Goal: Task Accomplishment & Management: Use online tool/utility

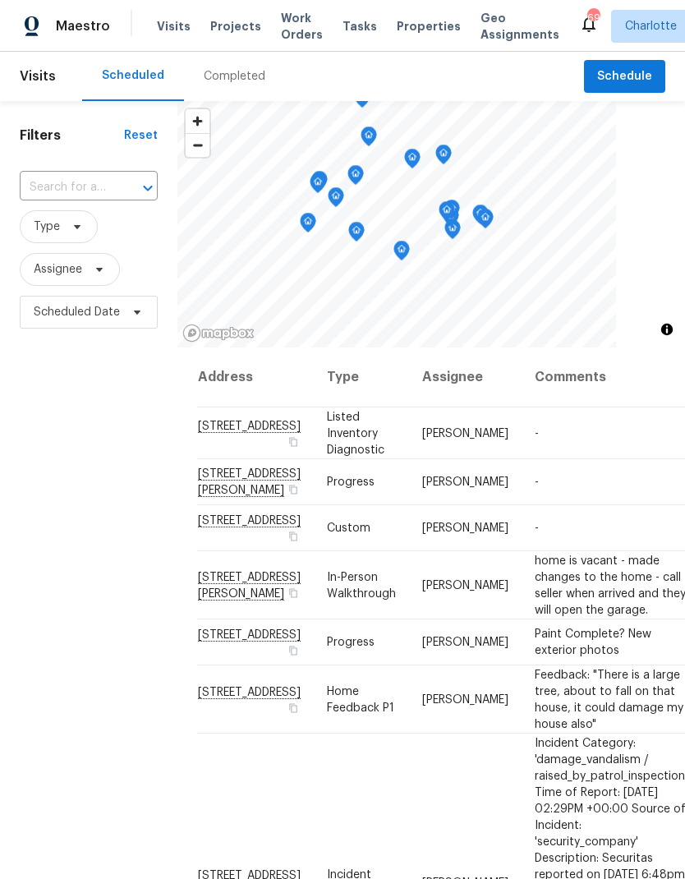
click at [237, 33] on span "Projects" at bounding box center [235, 26] width 51 height 16
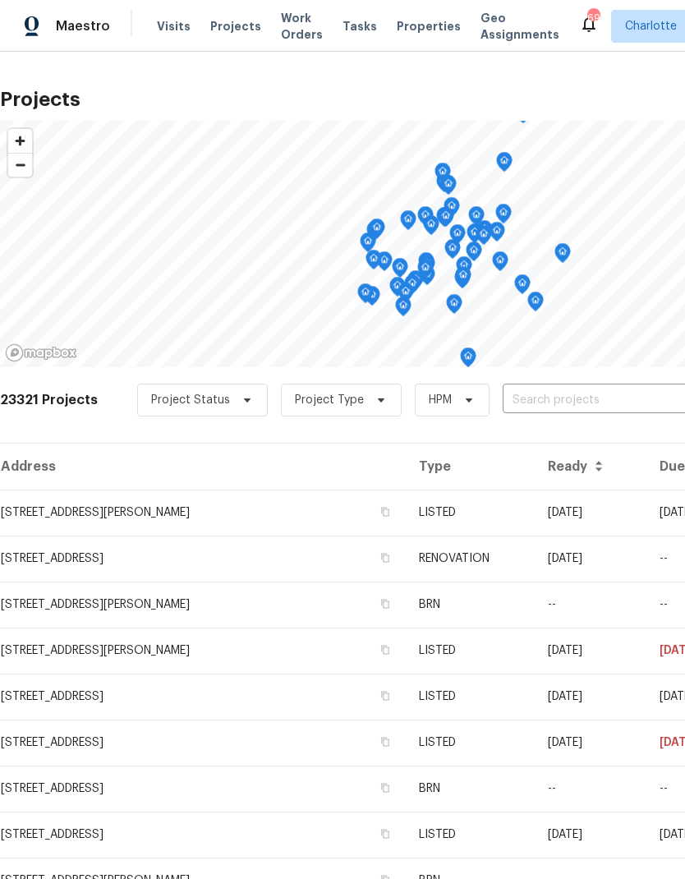
click at [581, 405] on input "text" at bounding box center [597, 400] width 188 height 25
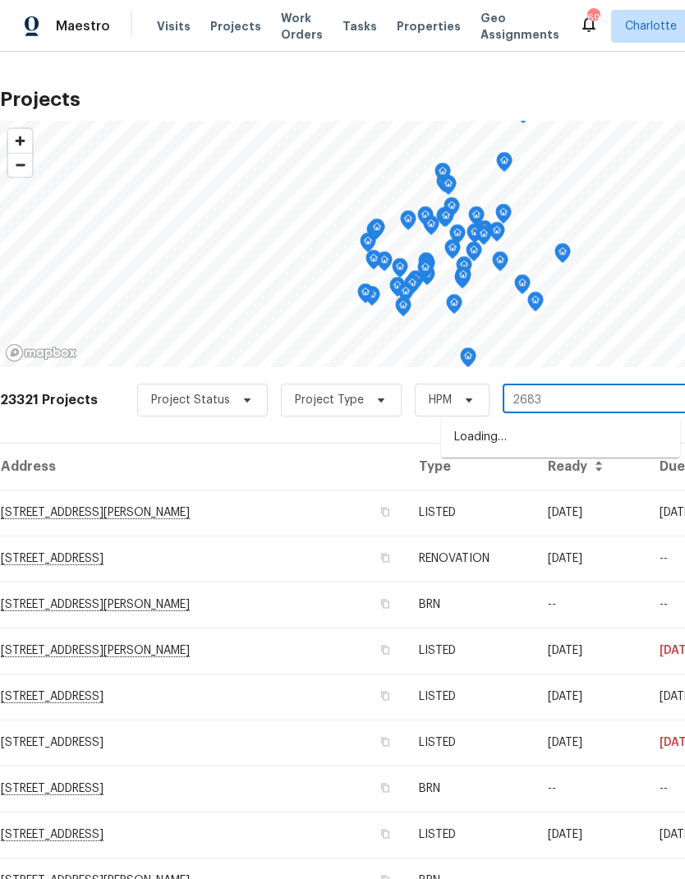
type input "2683"
click at [549, 444] on li "[STREET_ADDRESS][PERSON_NAME]" at bounding box center [560, 438] width 239 height 28
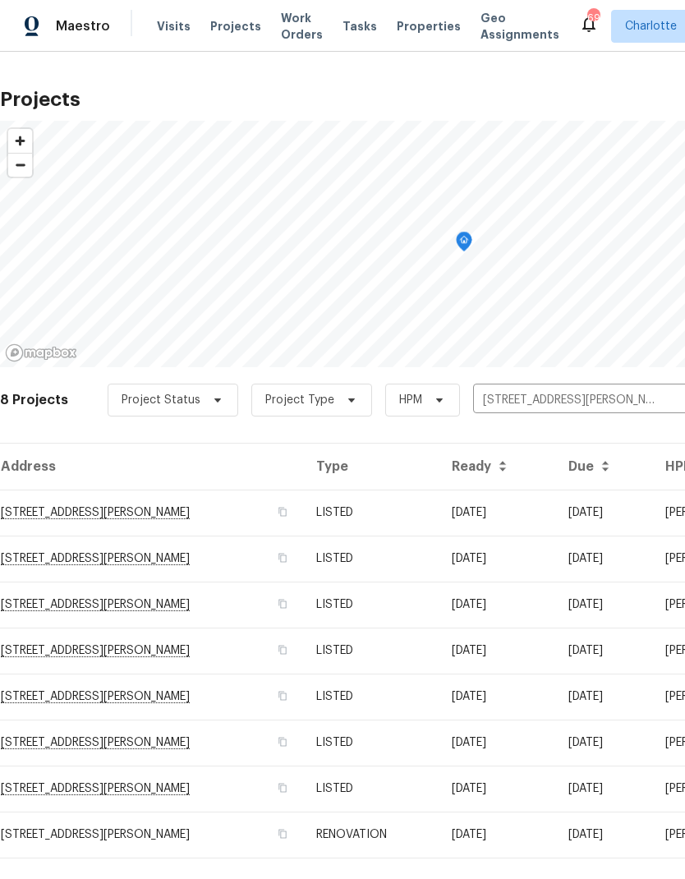
click at [174, 518] on td "[STREET_ADDRESS][PERSON_NAME]" at bounding box center [151, 513] width 303 height 46
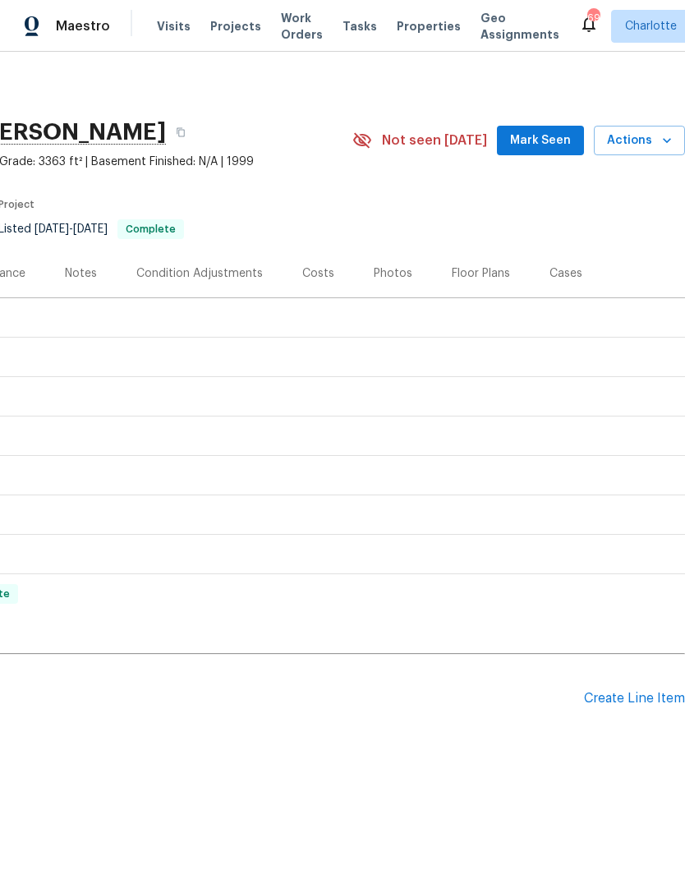
scroll to position [0, 243]
click at [639, 691] on div "Create Line Item" at bounding box center [634, 699] width 101 height 16
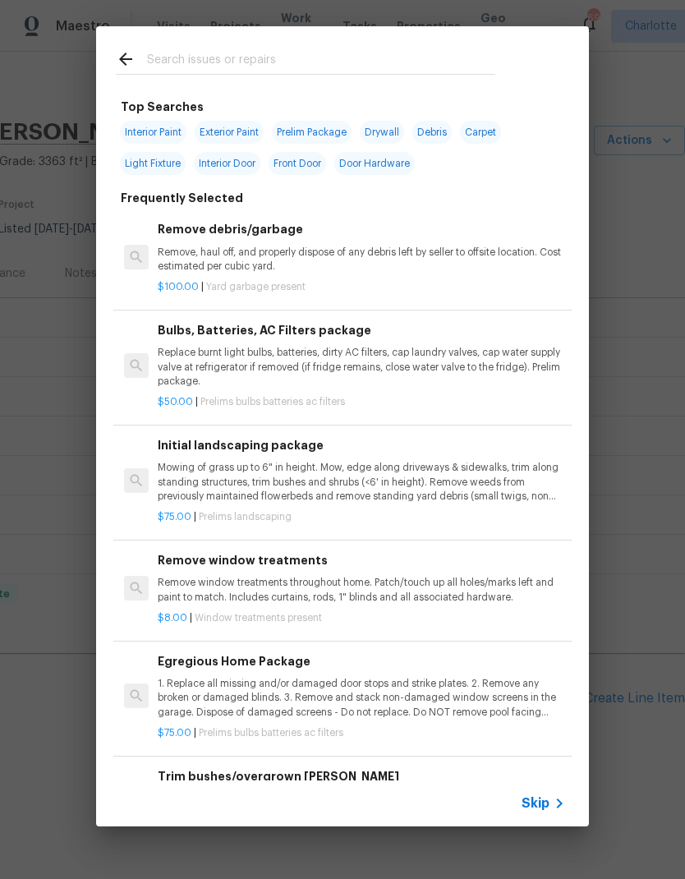
click at [311, 68] on input "text" at bounding box center [321, 61] width 348 height 25
type input "Grout"
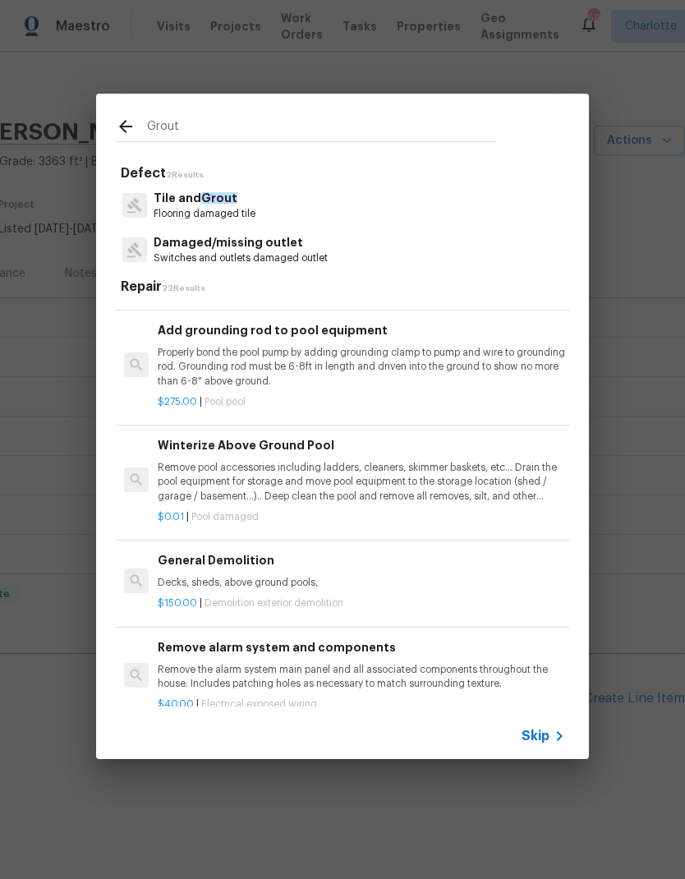
scroll to position [549, 0]
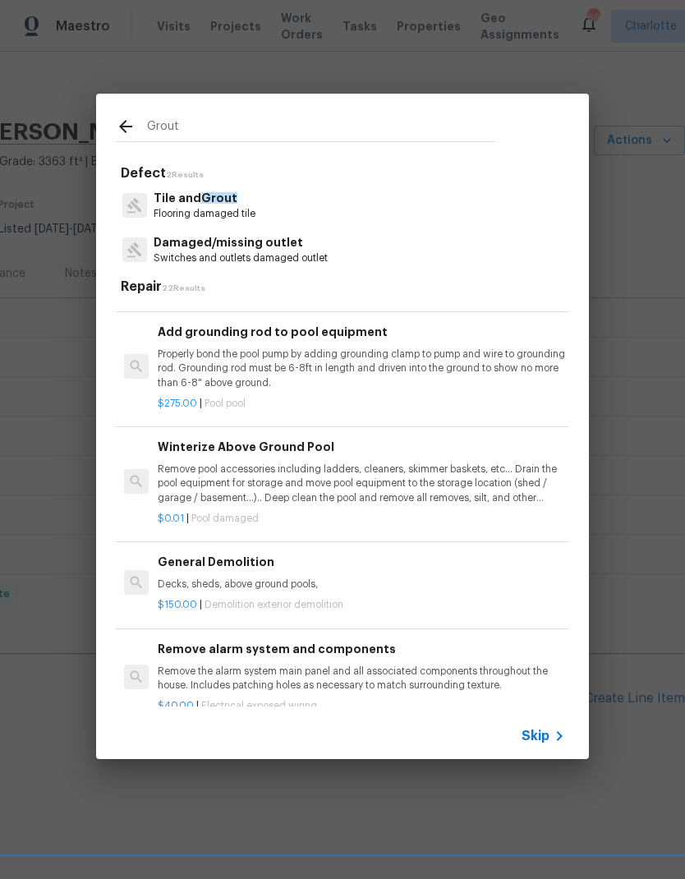
click at [232, 213] on p "Flooring damaged tile" at bounding box center [205, 214] width 102 height 14
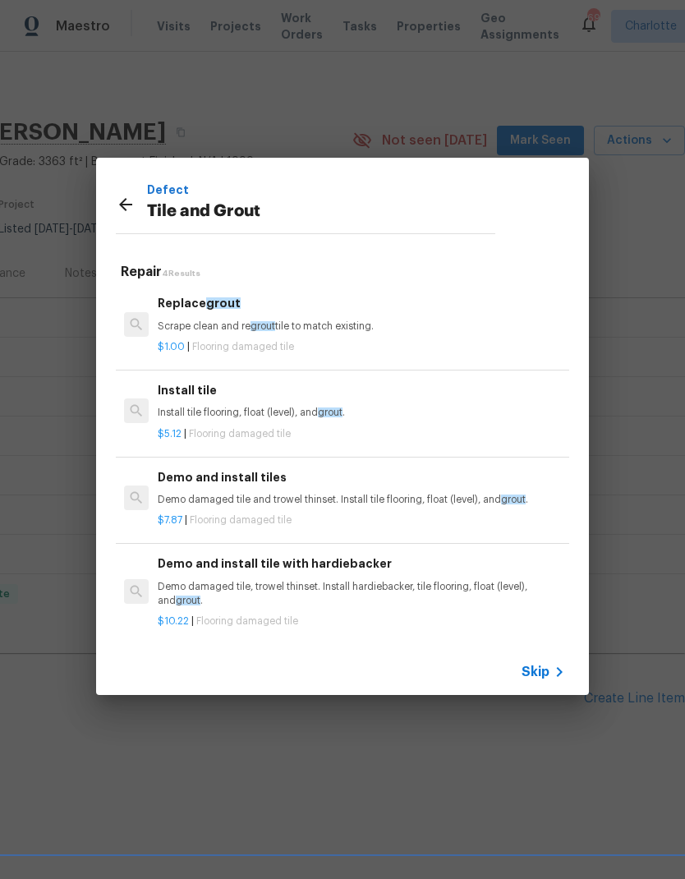
scroll to position [0, 0]
click at [131, 206] on icon at bounding box center [125, 204] width 13 height 13
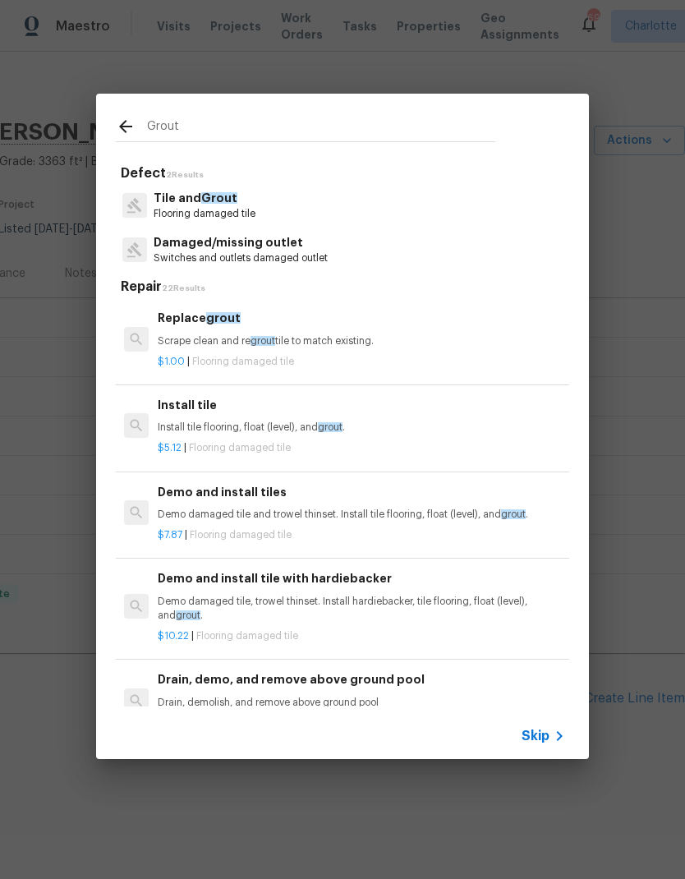
click at [316, 139] on input "Grout" at bounding box center [321, 129] width 348 height 25
type input "G"
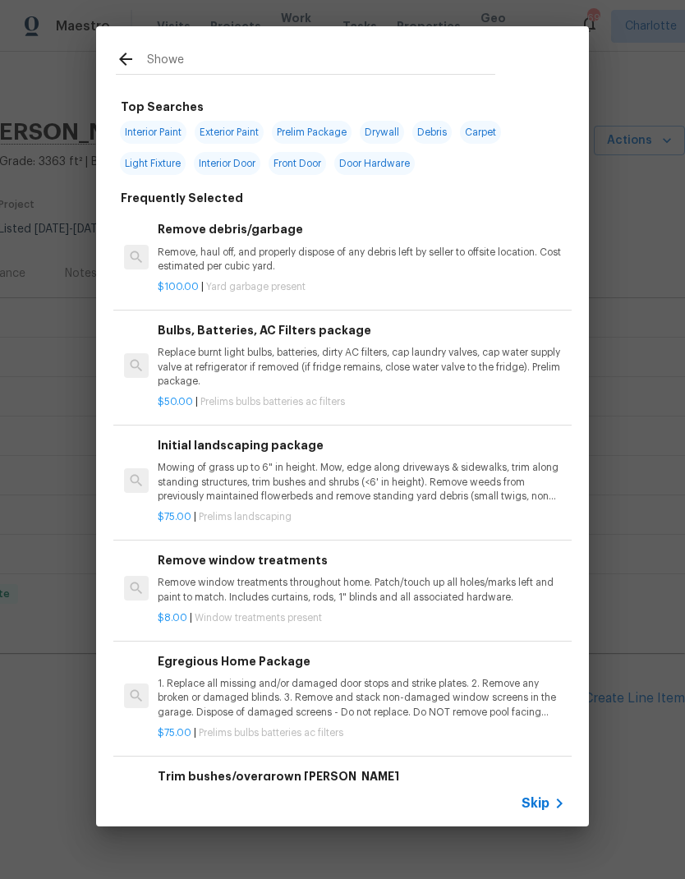
type input "Shower"
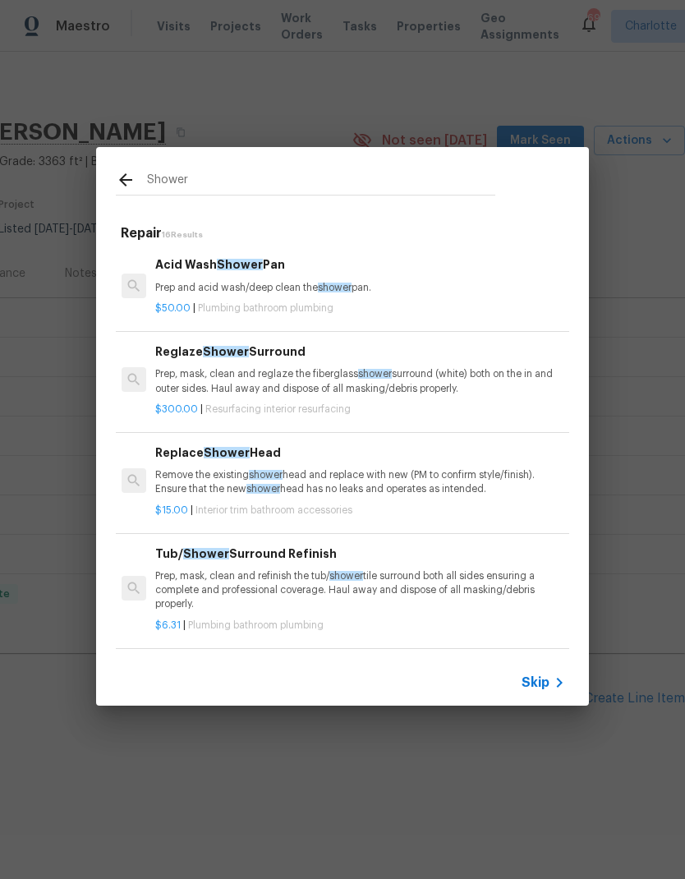
scroll to position [0, 2]
click at [352, 274] on div "Acid Wash Shower Pan Prep and acid wash/deep clean the shower pan." at bounding box center [358, 274] width 407 height 39
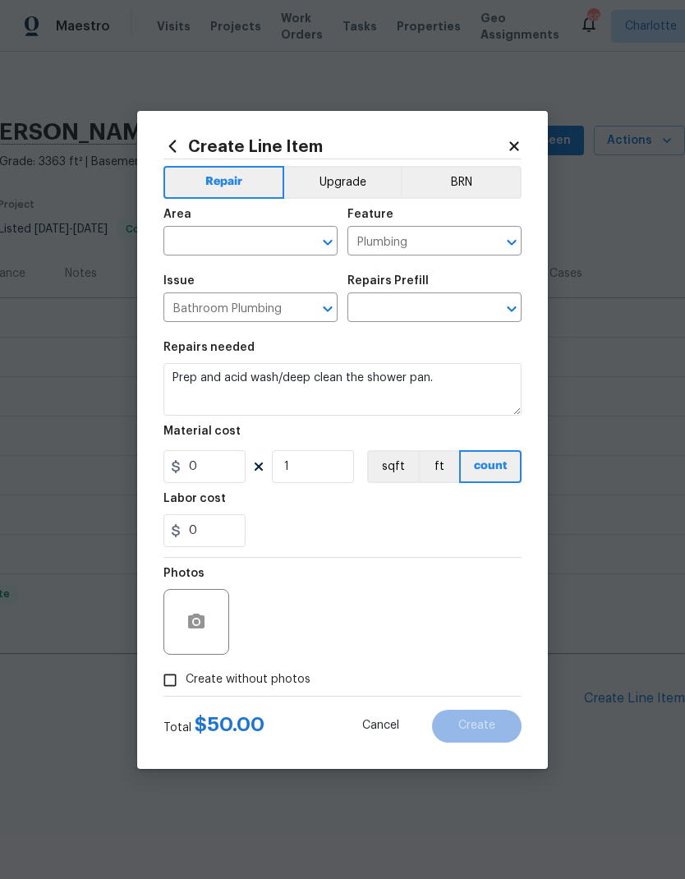
type input "Acid Wash Shower Pan $50.00"
type input "50"
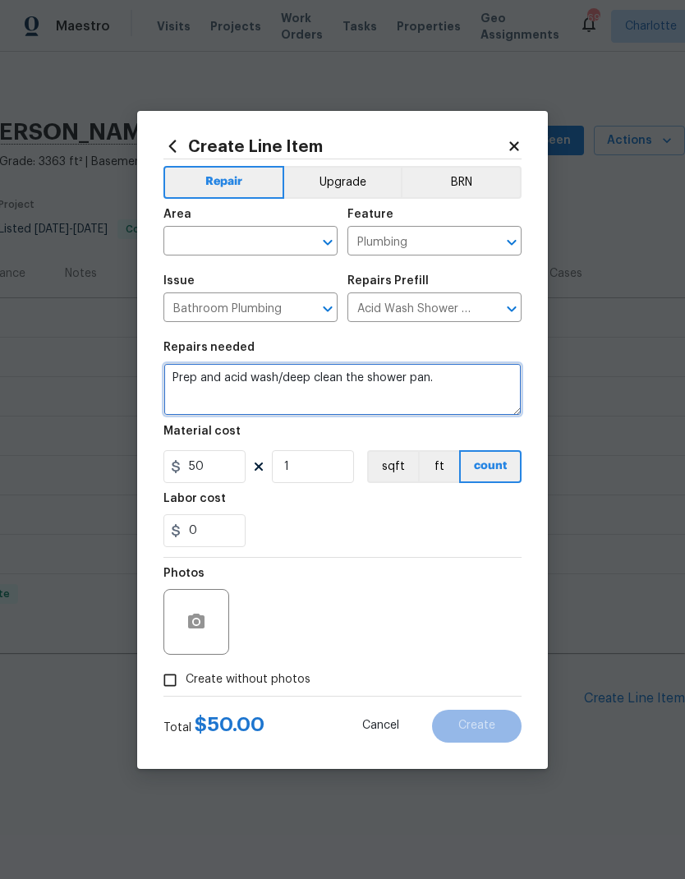
click at [460, 381] on textarea "Prep and acid wash/deep clean the shower pan." at bounding box center [342, 389] width 358 height 53
type textarea "Prep and acid wash/deep clean the shower pan…DEEP CLEAN MASTER SHOWER + GROUT."
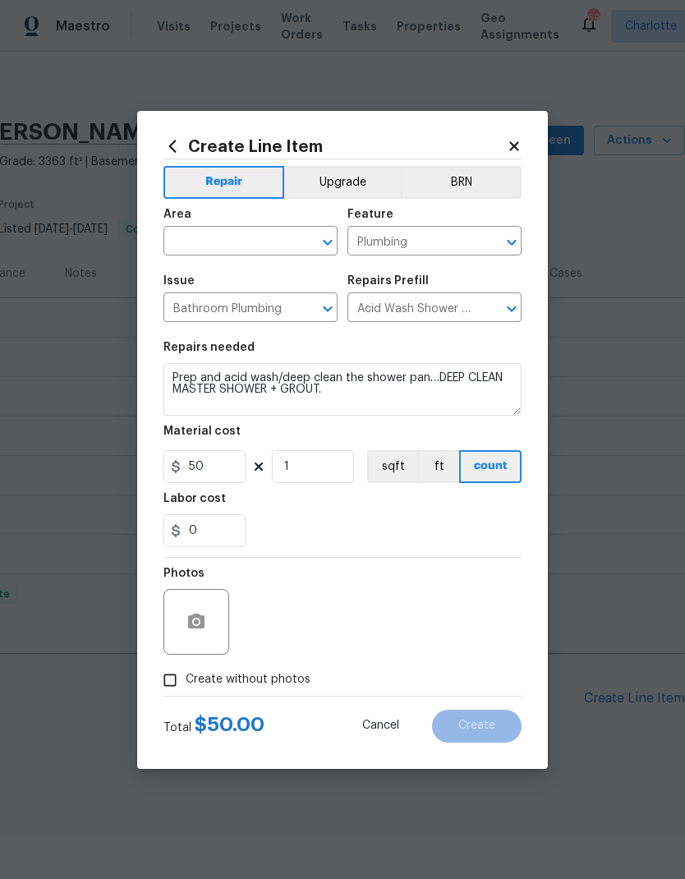
click at [243, 244] on input "text" at bounding box center [227, 242] width 128 height 25
click at [261, 309] on li "Main Bathroom" at bounding box center [250, 305] width 174 height 27
type input "Main Bathroom"
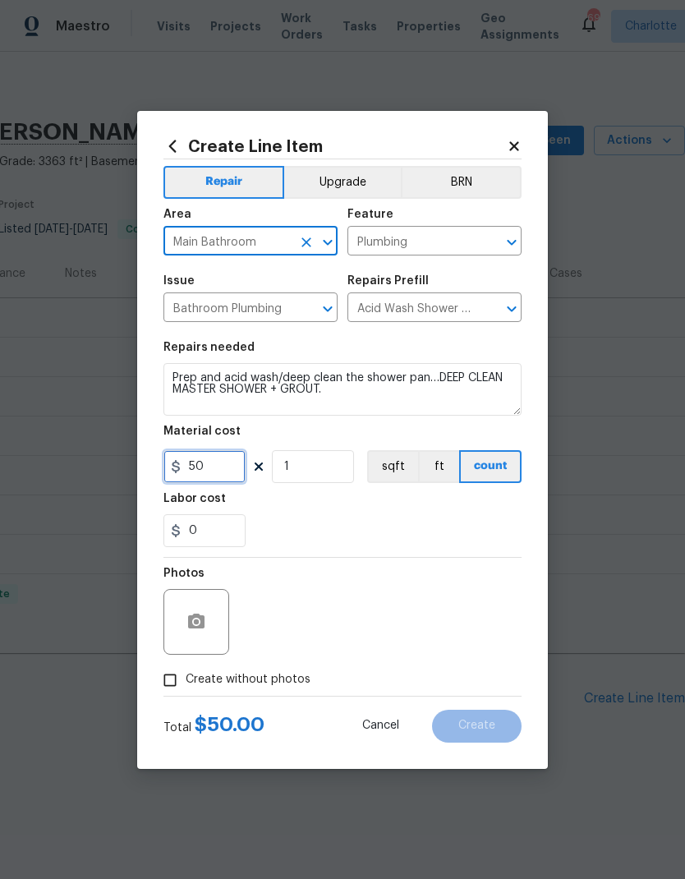
click at [223, 468] on input "50" at bounding box center [204, 466] width 82 height 33
type input "75"
click at [418, 536] on div "0" at bounding box center [342, 530] width 358 height 33
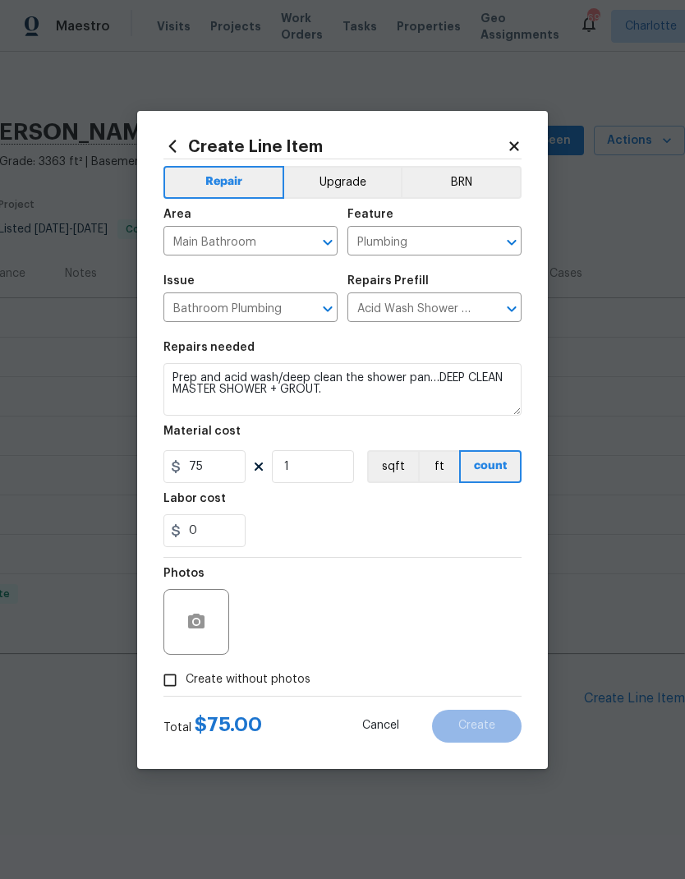
click at [411, 524] on div "0" at bounding box center [342, 530] width 358 height 33
click at [196, 619] on icon "button" at bounding box center [196, 621] width 16 height 15
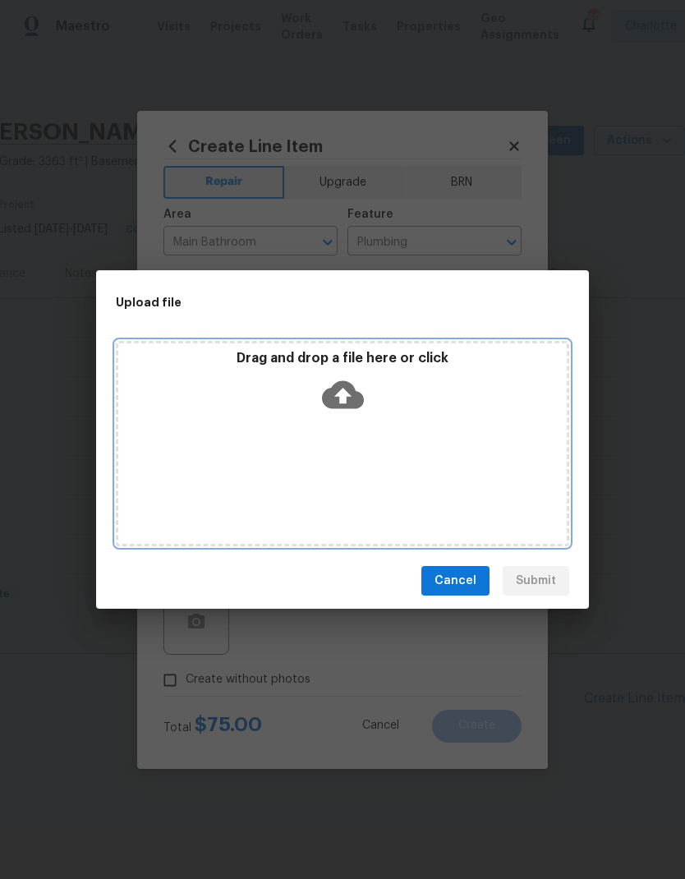
click at [338, 388] on icon at bounding box center [343, 395] width 42 height 28
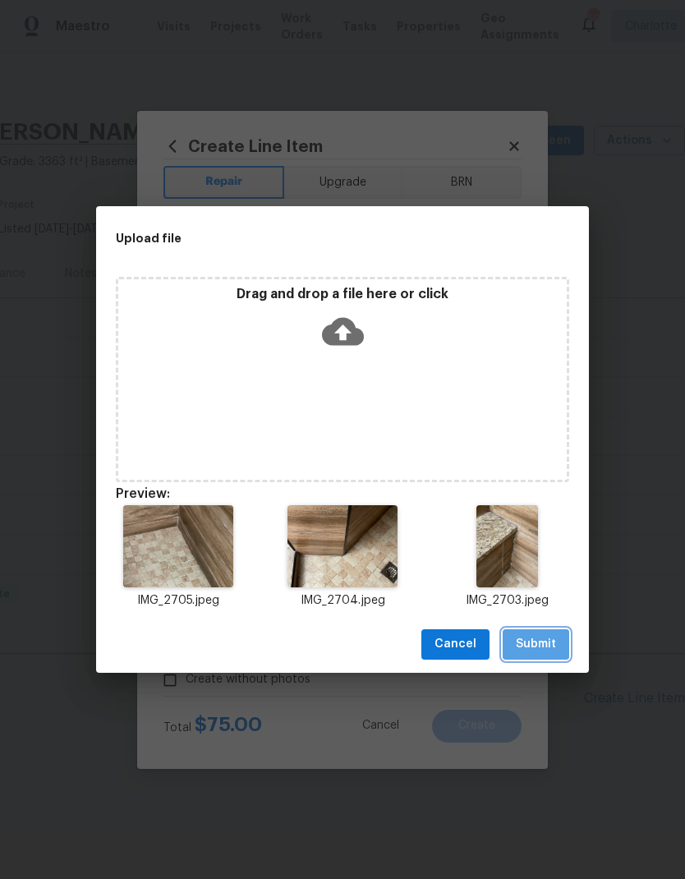
click at [548, 646] on span "Submit" at bounding box center [536, 644] width 40 height 21
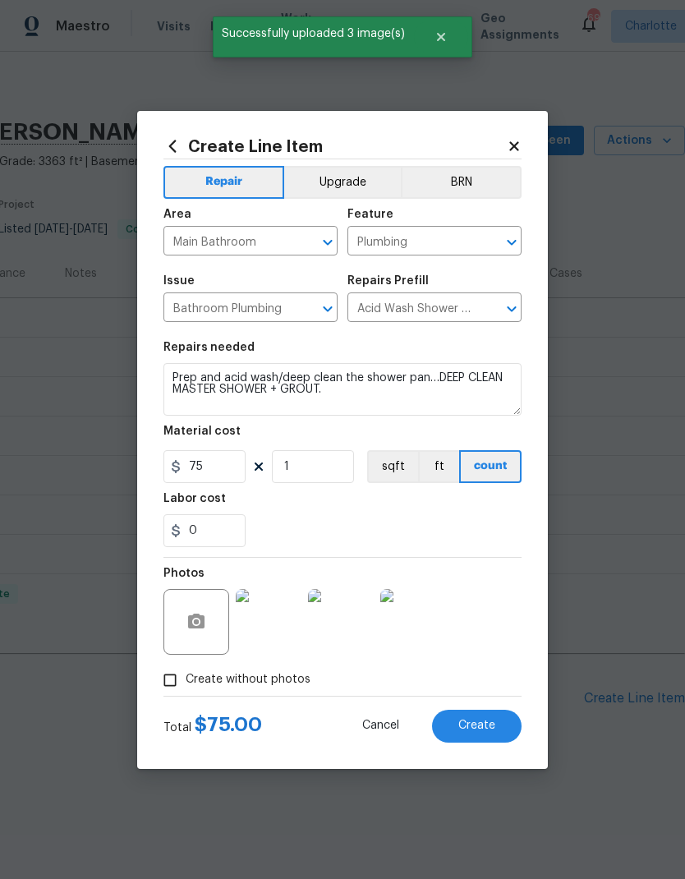
click at [490, 724] on span "Create" at bounding box center [476, 725] width 37 height 12
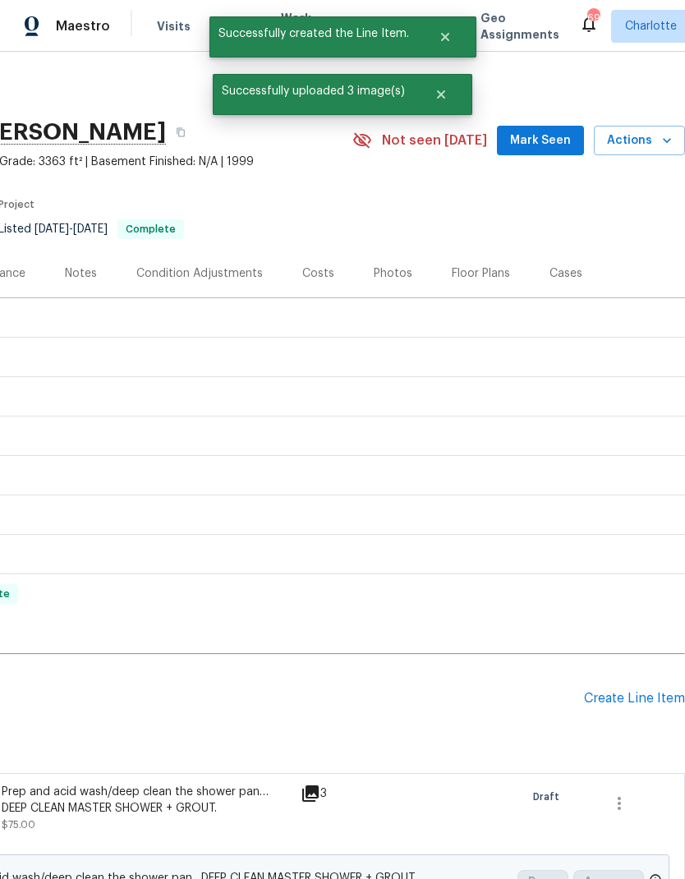
click at [641, 695] on div "Create Line Item" at bounding box center [634, 699] width 101 height 16
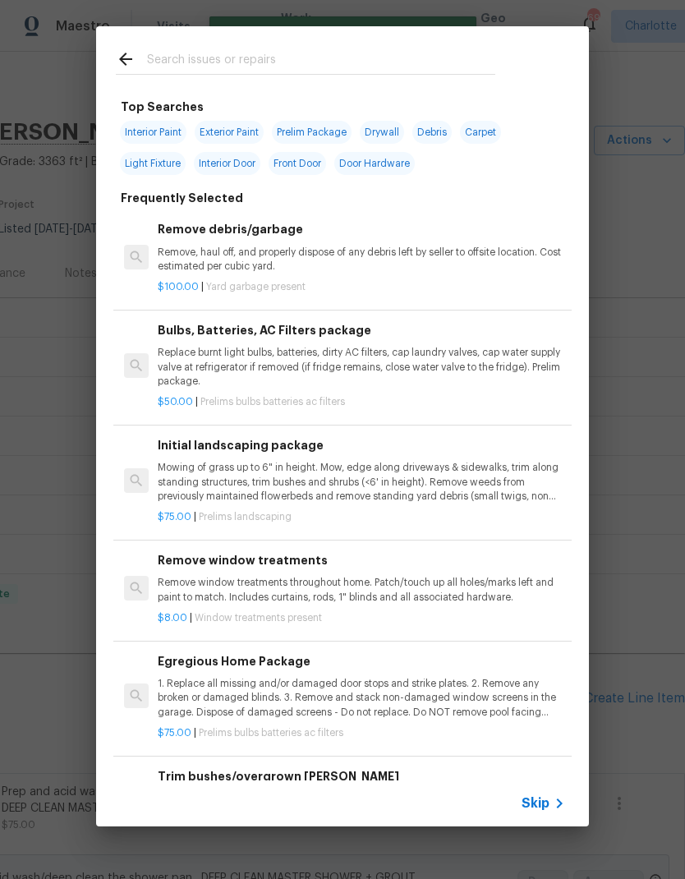
click at [319, 63] on input "text" at bounding box center [321, 61] width 348 height 25
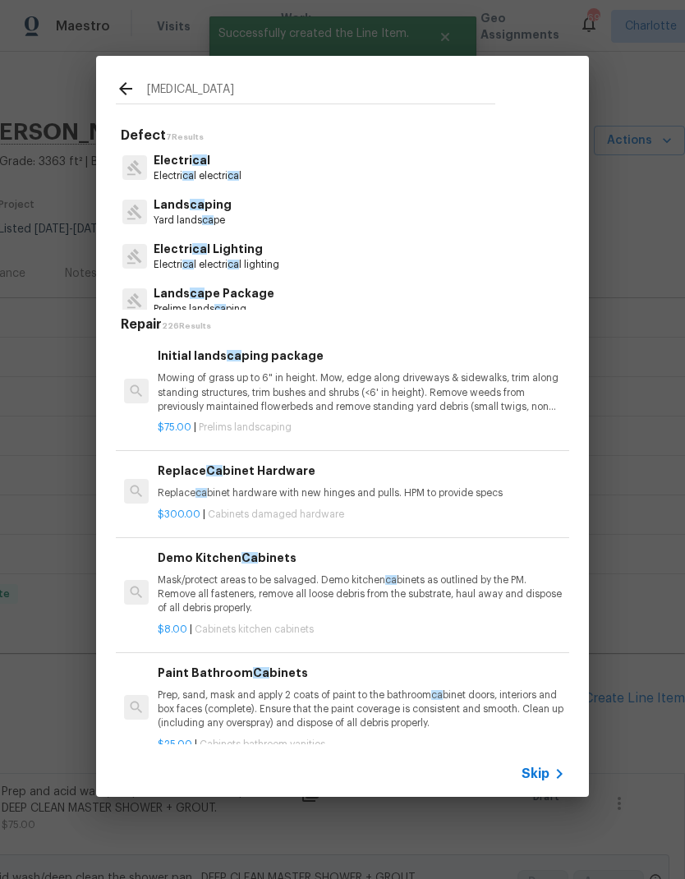
type input "Caulk"
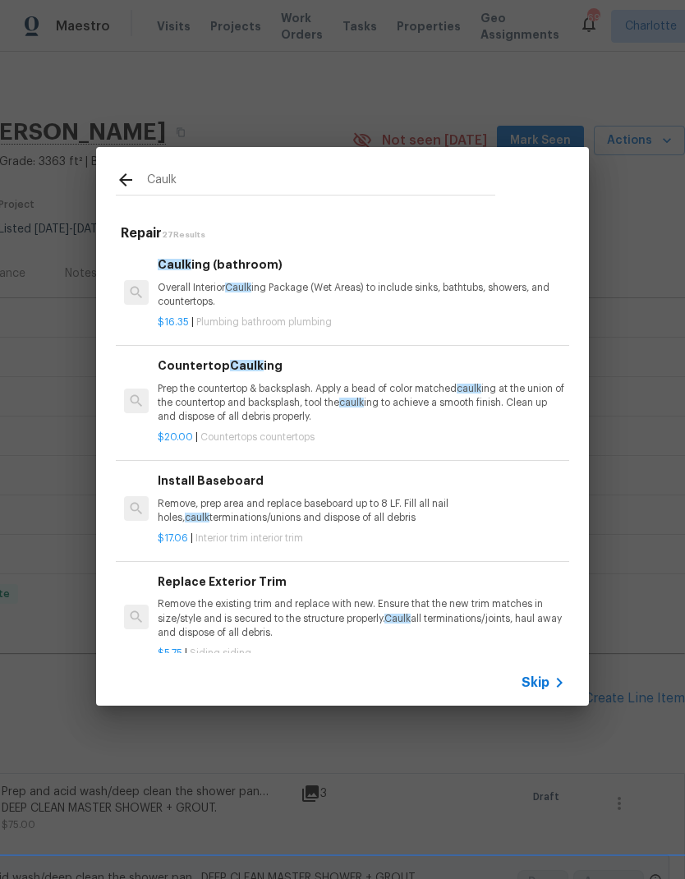
click at [324, 269] on h6 "Caulk ing (bathroom)" at bounding box center [361, 264] width 407 height 18
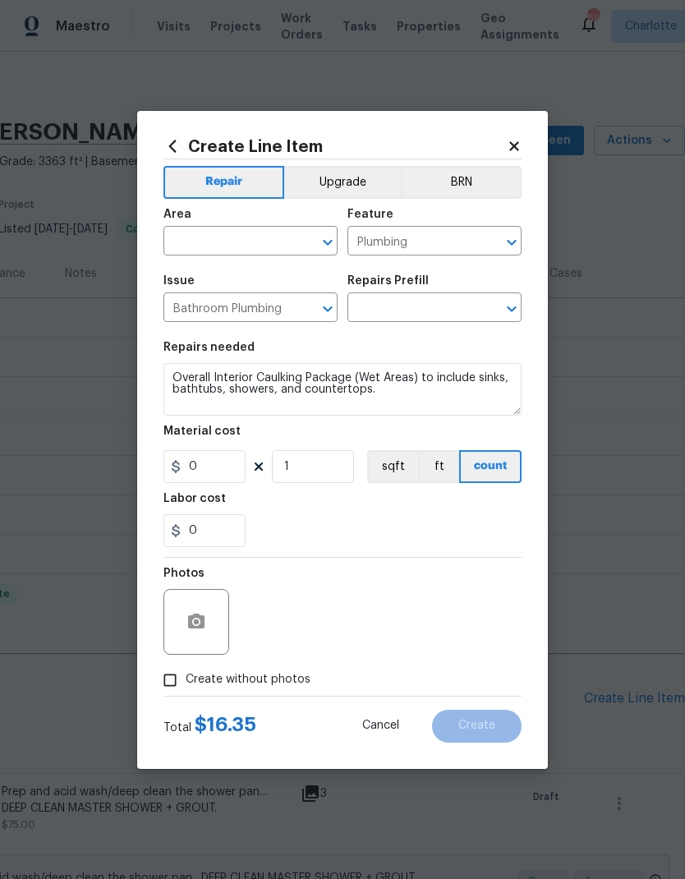
type input "Caulking (bathroom) $16.35"
type input "16.35"
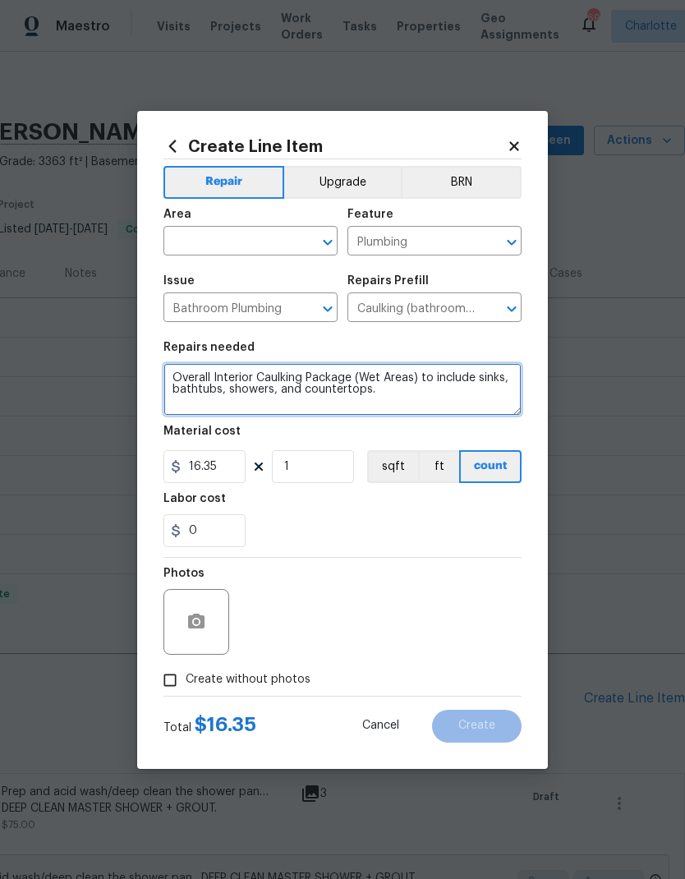
click at [413, 399] on textarea "Overall Interior Caulking Package (Wet Areas) to include sinks, bathtubs, showe…" at bounding box center [342, 389] width 358 height 53
click at [408, 389] on textarea "Overall Interior Caulking Package (Wet Areas) to include sinks, bathtubs, showe…" at bounding box center [342, 389] width 358 height 53
click at [494, 386] on textarea "Overall Interior Caulking Package (Wet Areas) to include sinks, bathtubs, showe…" at bounding box center [342, 389] width 358 height 53
click at [450, 398] on textarea "Overall Interior Caulking Package (Wet Areas) to include sinks, bathtubs, showe…" at bounding box center [342, 389] width 358 height 53
click at [445, 388] on textarea "Overall Interior Caulking Package (Wet Areas) to include sinks, bathtubs, showe…" at bounding box center [342, 389] width 358 height 53
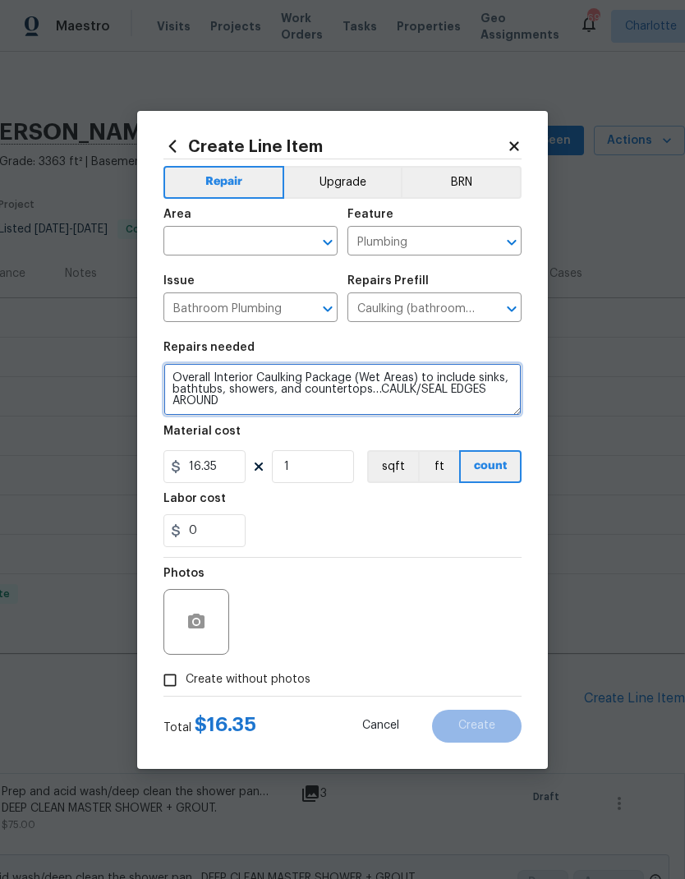
click at [308, 398] on textarea "Overall Interior Caulking Package (Wet Areas) to include sinks, bathtubs, showe…" at bounding box center [342, 389] width 358 height 53
click at [309, 406] on textarea "Overall Interior Caulking Package (Wet Areas) to include sinks, bathtubs, showe…" at bounding box center [342, 389] width 358 height 53
type textarea "Overall Interior Caulking Package (Wet Areas) to include sinks, bathtubs, showe…"
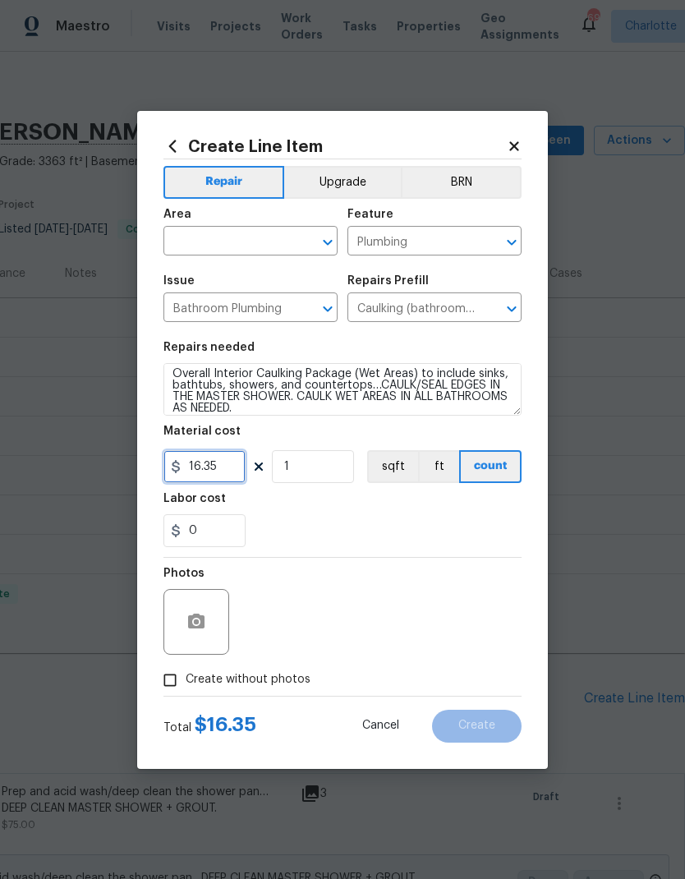
click at [213, 471] on input "16.35" at bounding box center [204, 466] width 82 height 33
click at [212, 471] on input "16.35" at bounding box center [204, 466] width 82 height 33
click at [230, 468] on input "16.35" at bounding box center [204, 466] width 82 height 33
type input "25"
click at [261, 240] on input "text" at bounding box center [227, 242] width 128 height 25
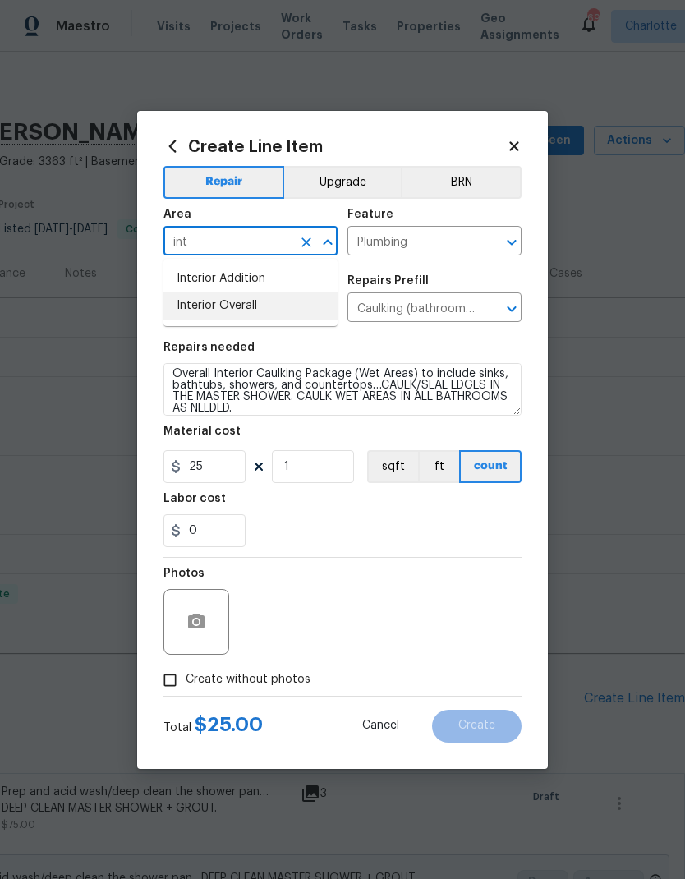
click at [261, 306] on li "Interior Overall" at bounding box center [250, 305] width 174 height 27
type input "Interior Overall"
click at [208, 636] on button "button" at bounding box center [196, 621] width 39 height 39
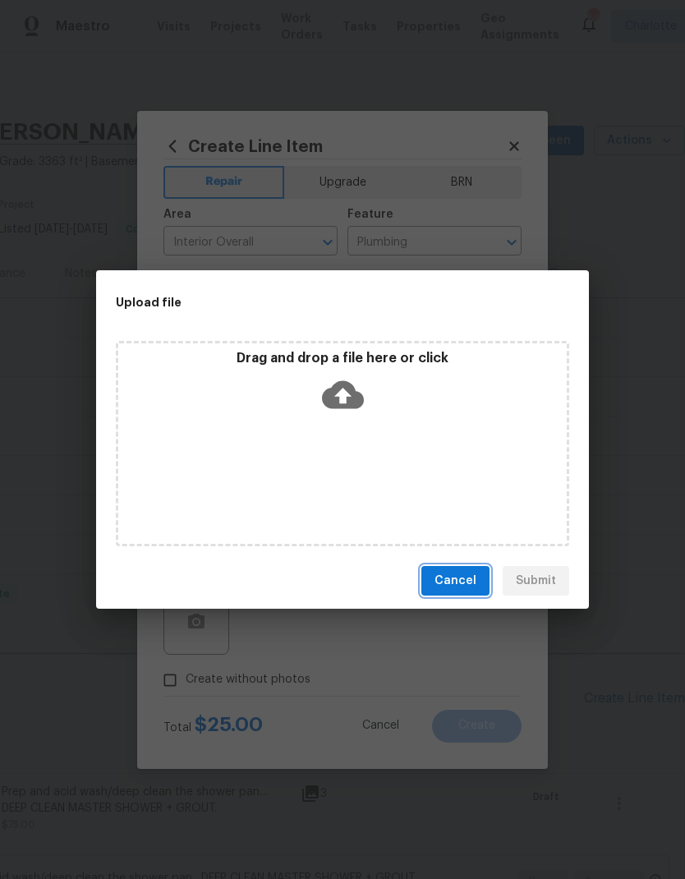
click at [471, 586] on span "Cancel" at bounding box center [455, 581] width 42 height 21
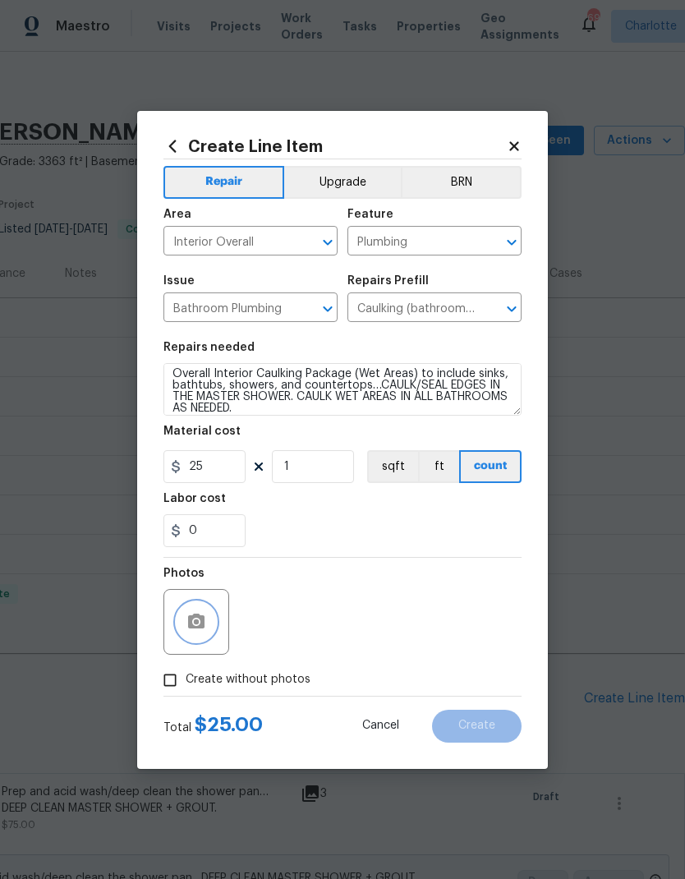
click at [333, 239] on icon "Open" at bounding box center [328, 242] width 20 height 20
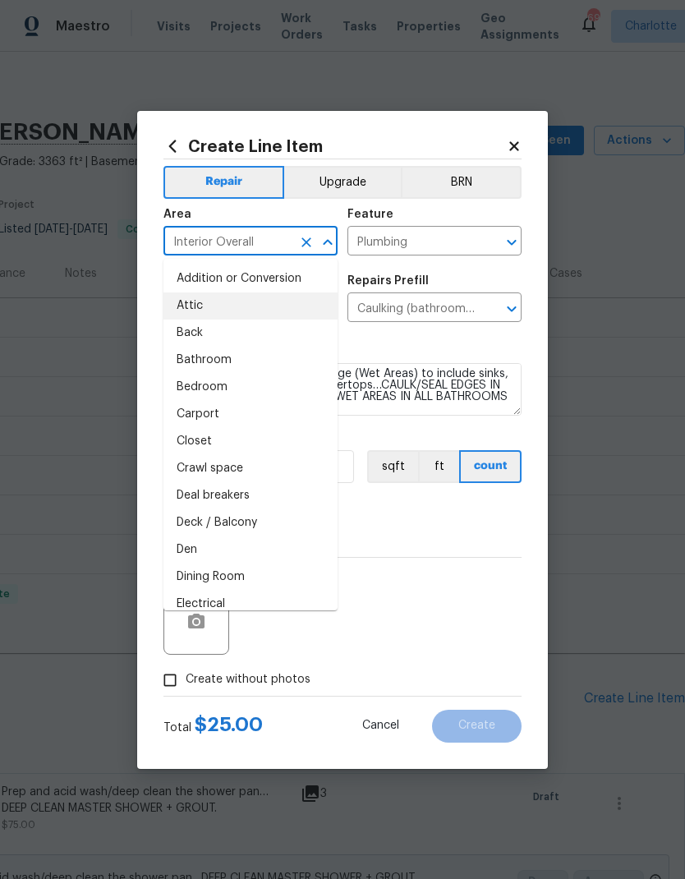
click at [433, 521] on div "0" at bounding box center [342, 530] width 358 height 33
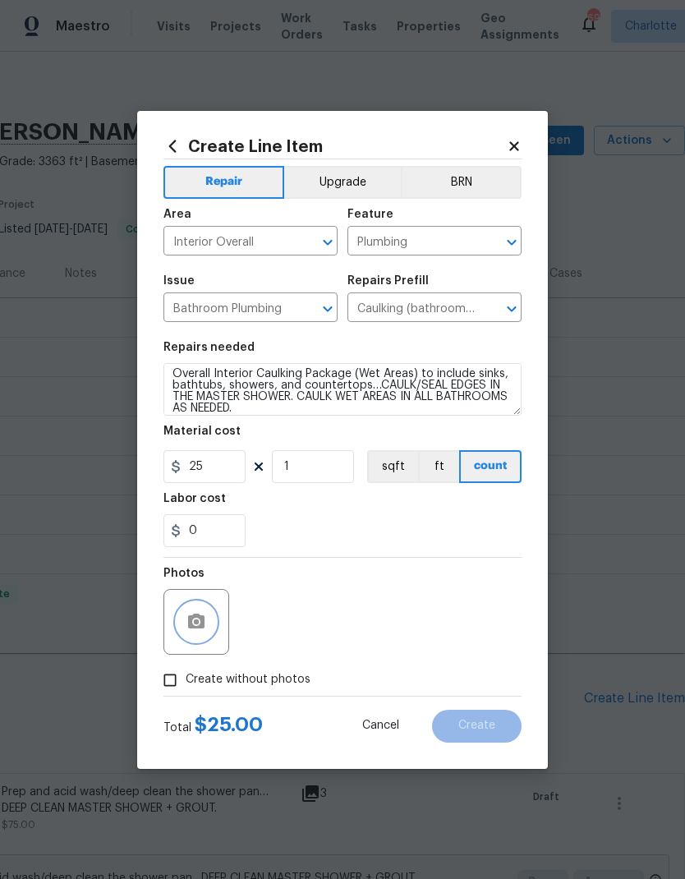
click at [197, 626] on icon "button" at bounding box center [196, 622] width 20 height 20
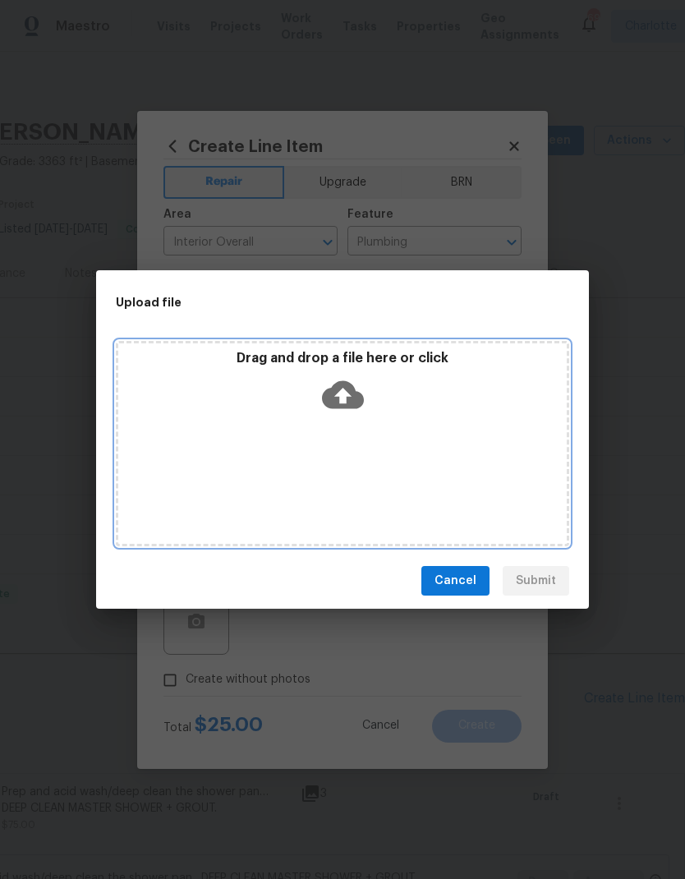
click at [352, 402] on icon at bounding box center [343, 395] width 42 height 28
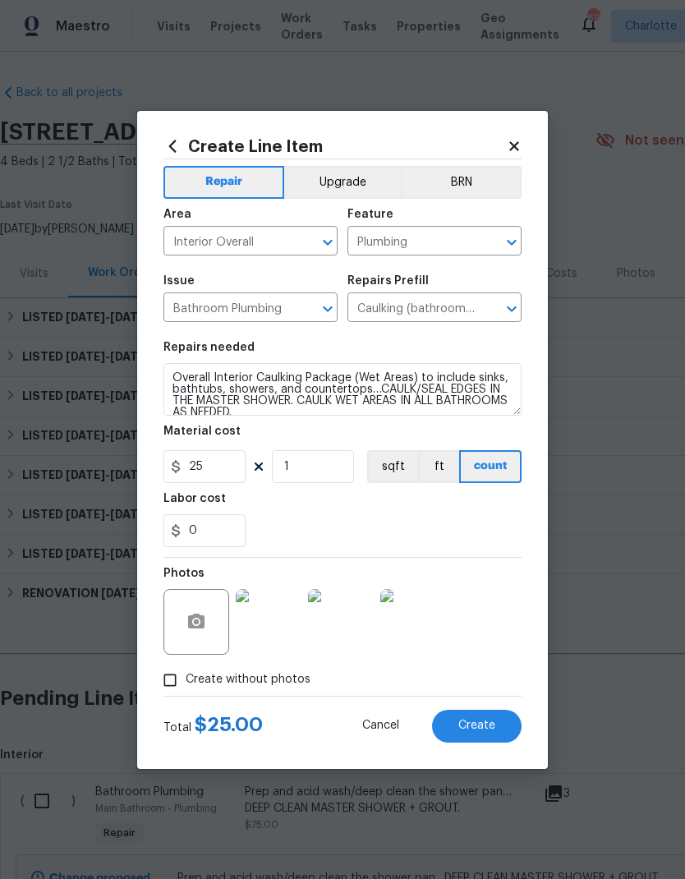
scroll to position [4, 0]
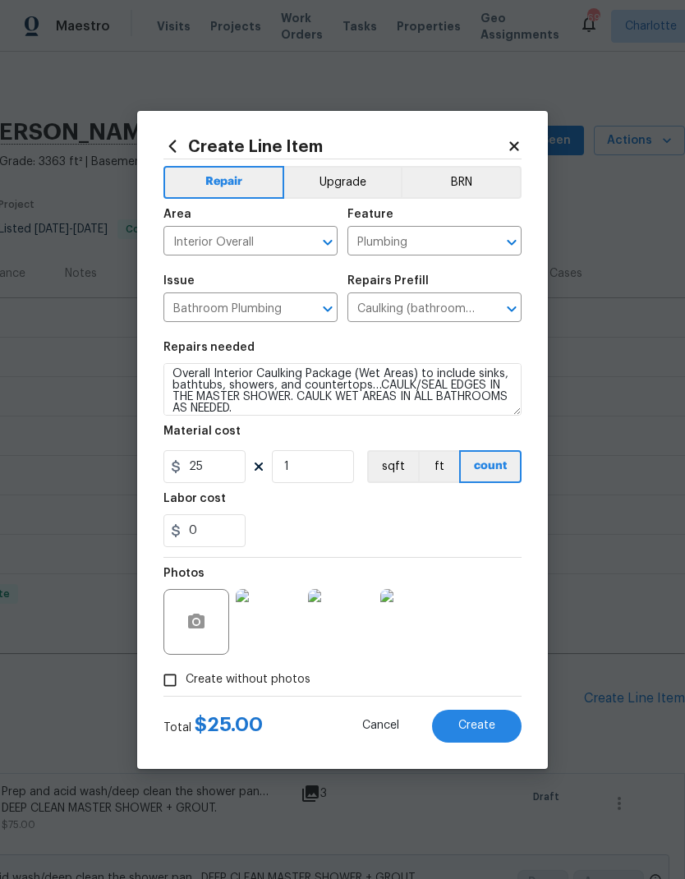
click at [505, 737] on button "Create" at bounding box center [477, 726] width 90 height 33
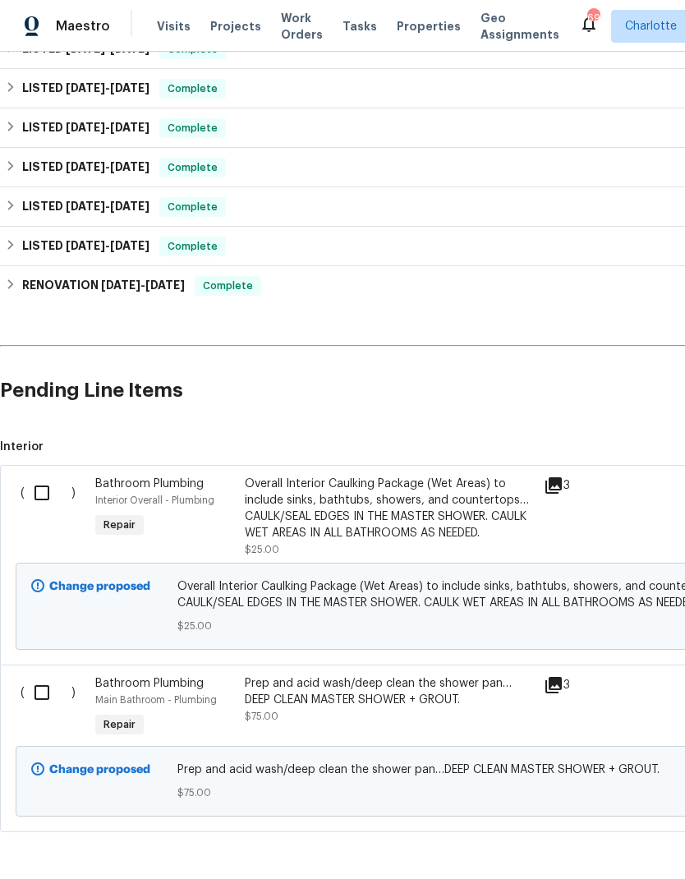
scroll to position [308, 0]
click at [34, 489] on input "checkbox" at bounding box center [48, 493] width 47 height 34
checkbox input "true"
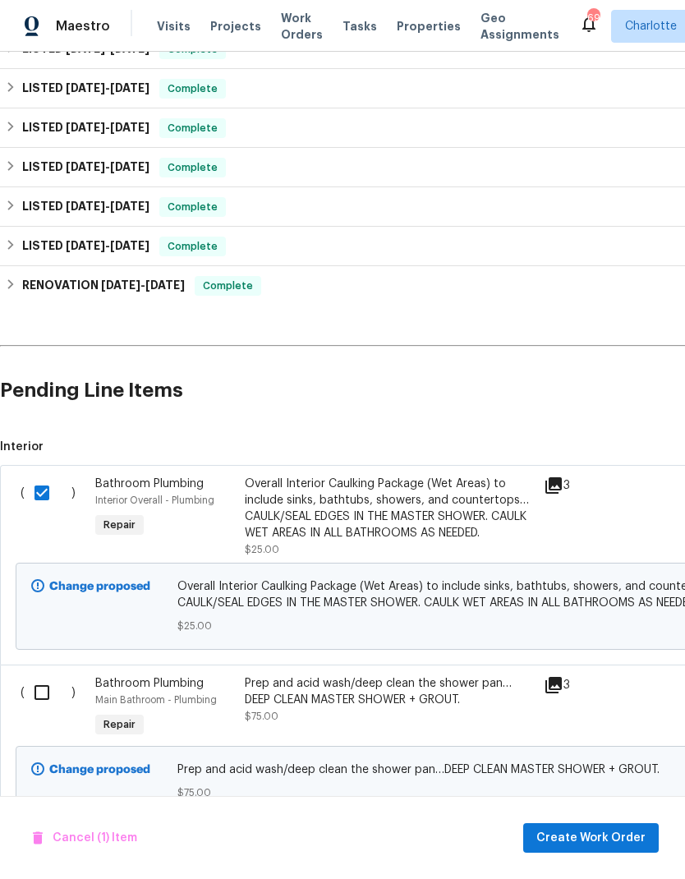
click at [36, 697] on input "checkbox" at bounding box center [48, 692] width 47 height 34
checkbox input "true"
click at [609, 836] on span "Create Work Order" at bounding box center [590, 838] width 109 height 21
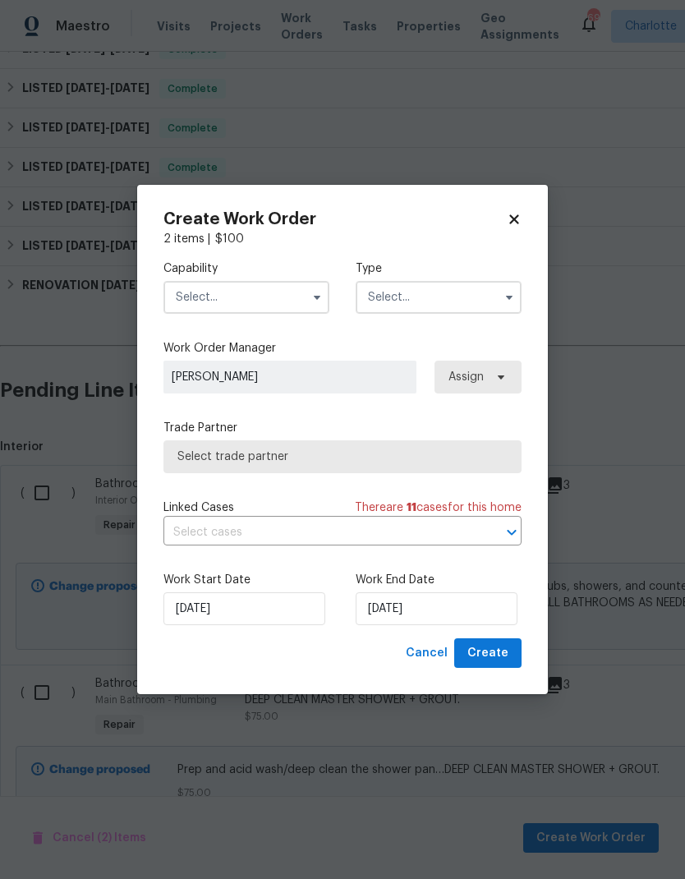
checkbox input "false"
click at [262, 308] on input "text" at bounding box center [246, 297] width 166 height 33
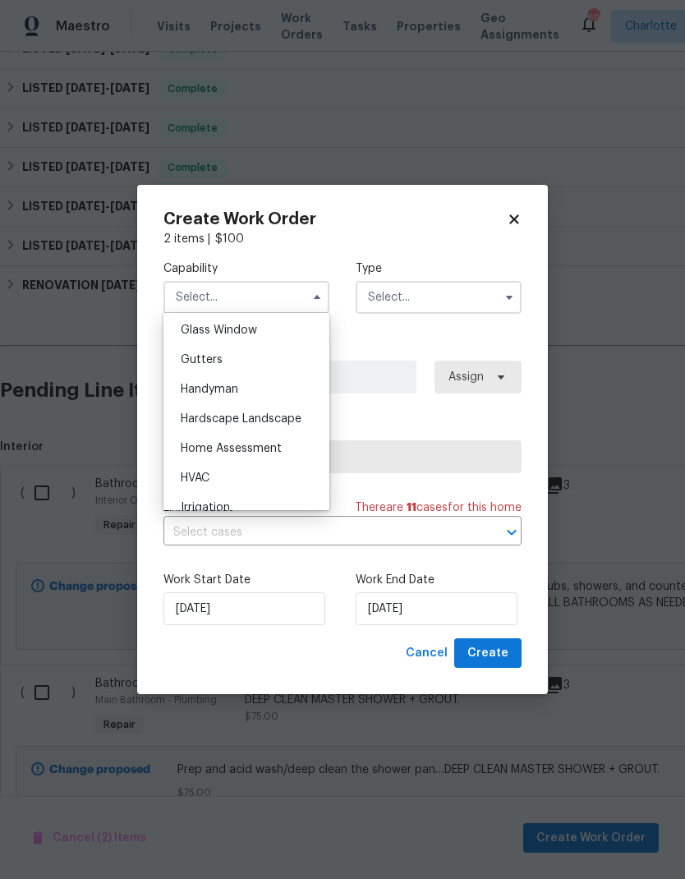
scroll to position [857, 0]
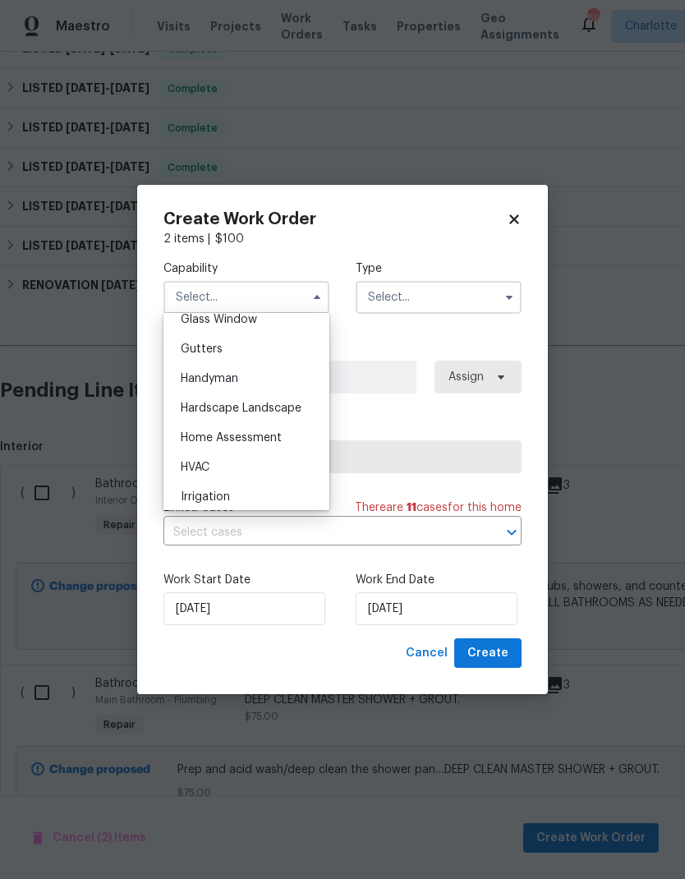
click at [277, 376] on div "Handyman" at bounding box center [247, 379] width 158 height 30
type input "Handyman"
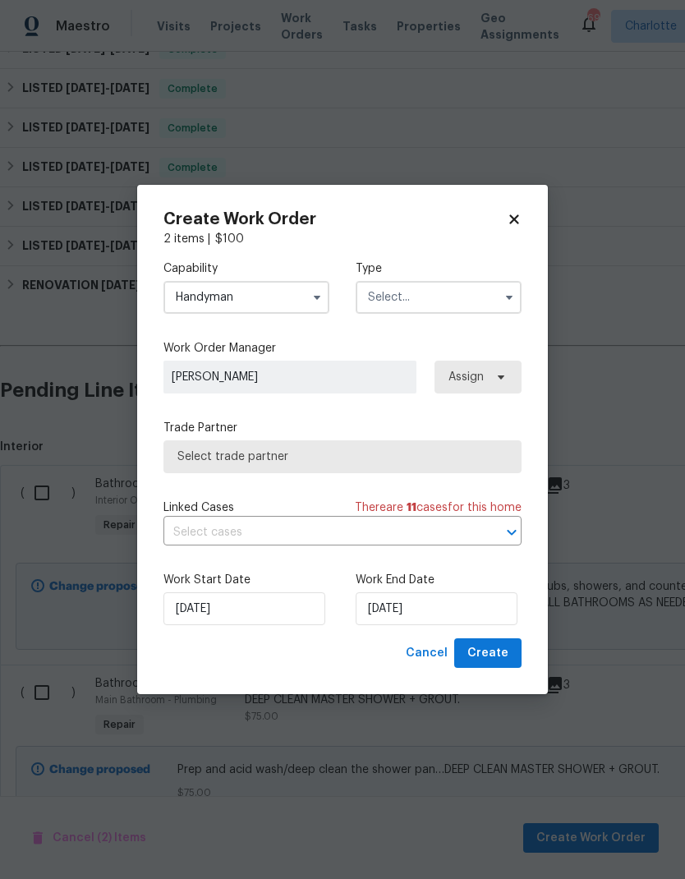
click at [444, 296] on input "text" at bounding box center [439, 297] width 166 height 33
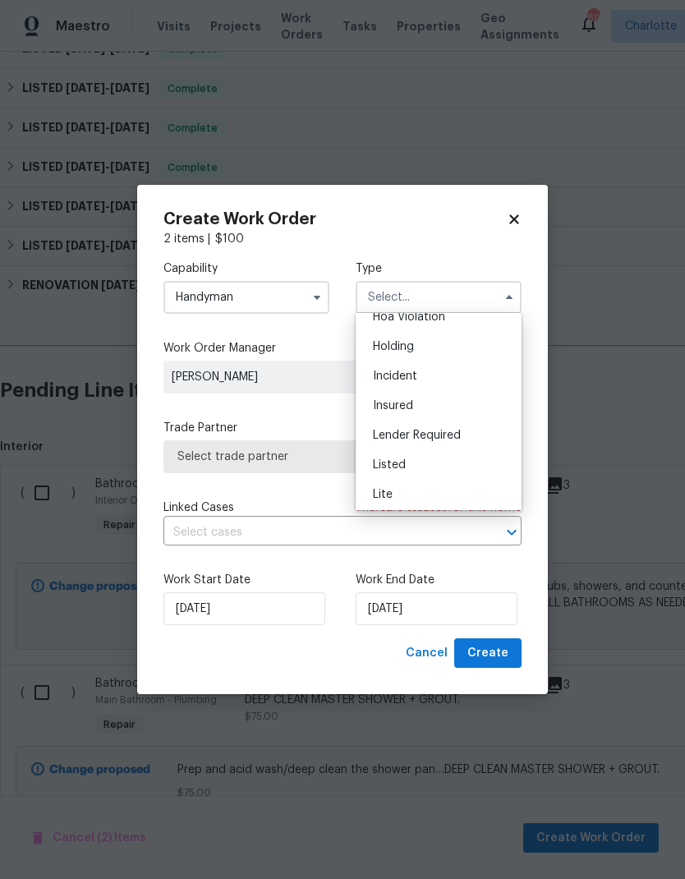
scroll to position [102, 0]
click at [416, 416] on div "Listed" at bounding box center [439, 408] width 158 height 30
type input "Listed"
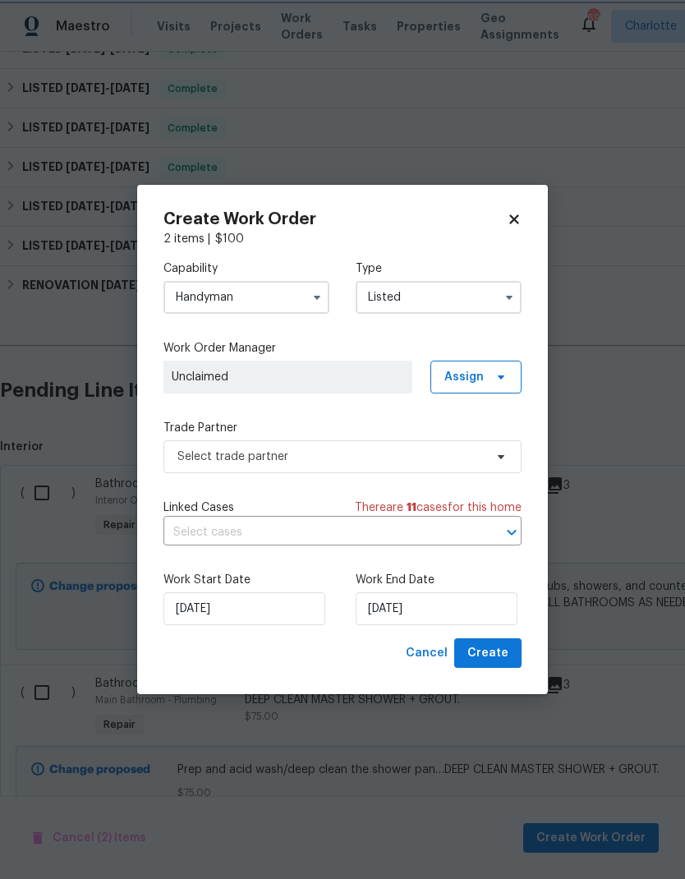
scroll to position [0, 0]
click at [504, 379] on icon at bounding box center [500, 376] width 13 height 13
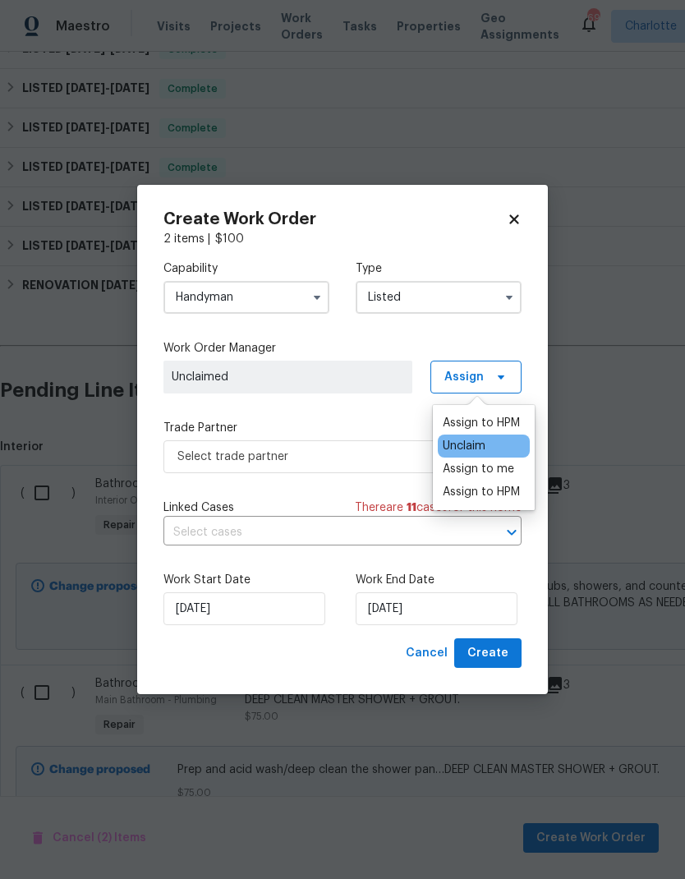
click at [502, 476] on div "Assign to me" at bounding box center [478, 469] width 71 height 16
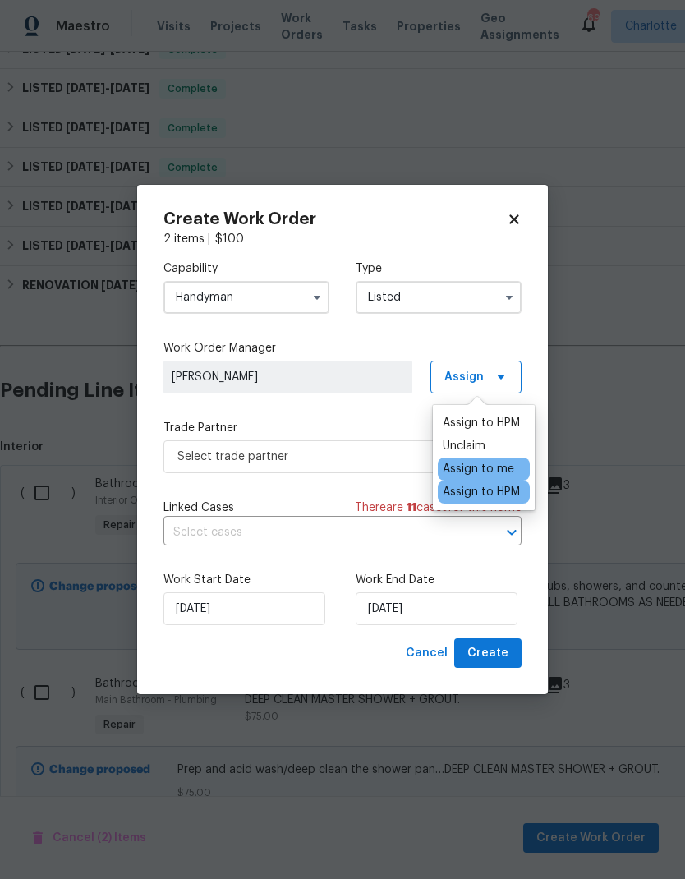
click at [354, 421] on label "Trade Partner" at bounding box center [342, 428] width 358 height 16
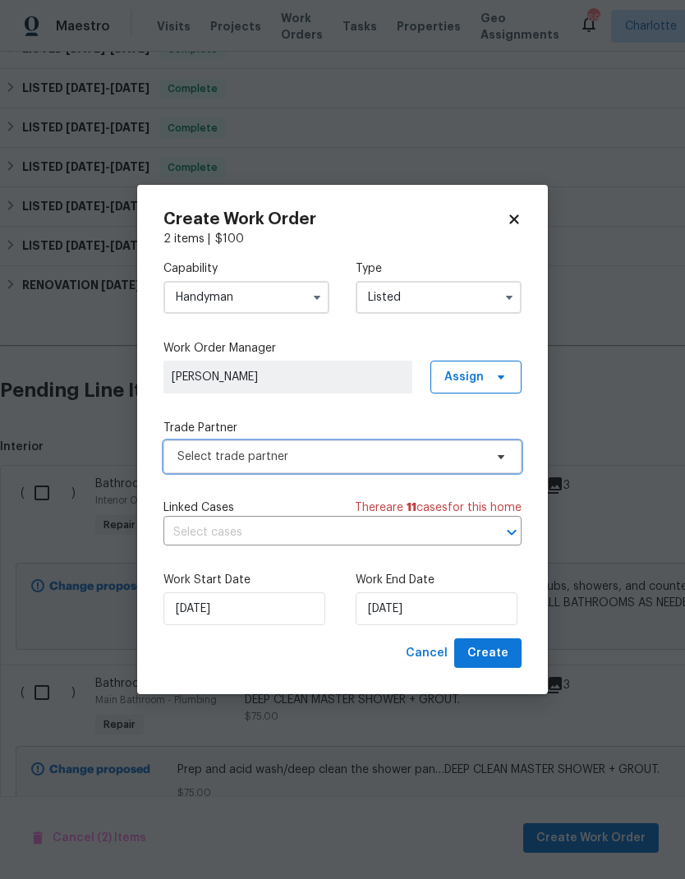
click at [371, 463] on span "Select trade partner" at bounding box center [330, 456] width 306 height 16
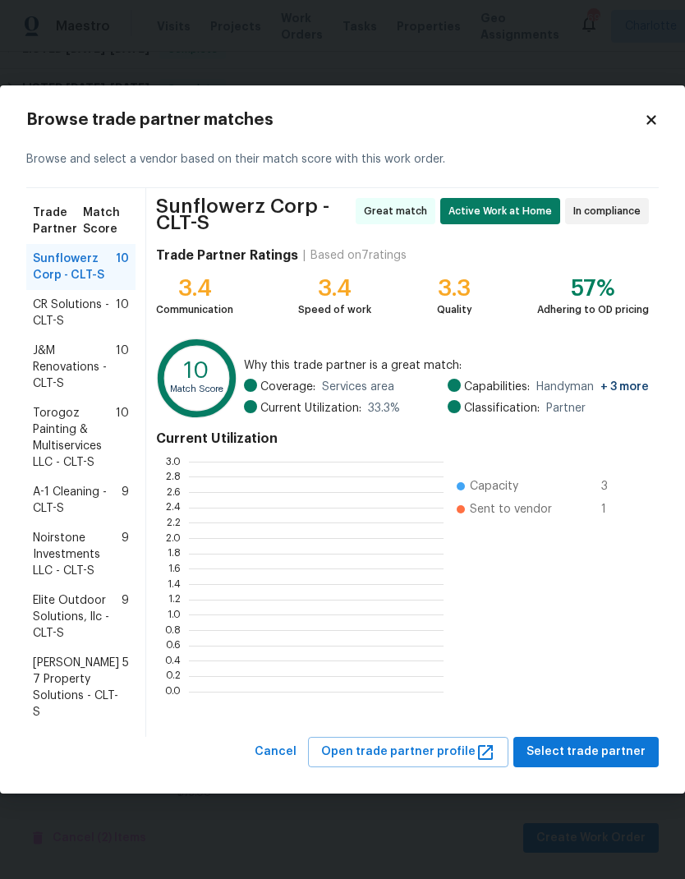
scroll to position [230, 255]
click at [62, 311] on span "CR Solutions - CLT-S" at bounding box center [74, 312] width 83 height 33
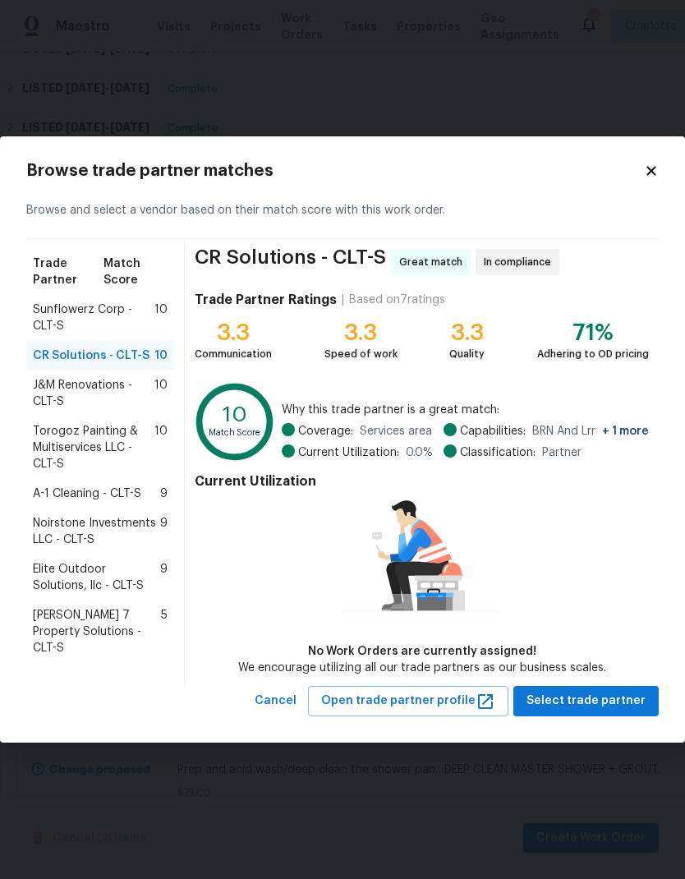
click at [50, 401] on span "J&M Renovations - CLT-S" at bounding box center [94, 393] width 122 height 33
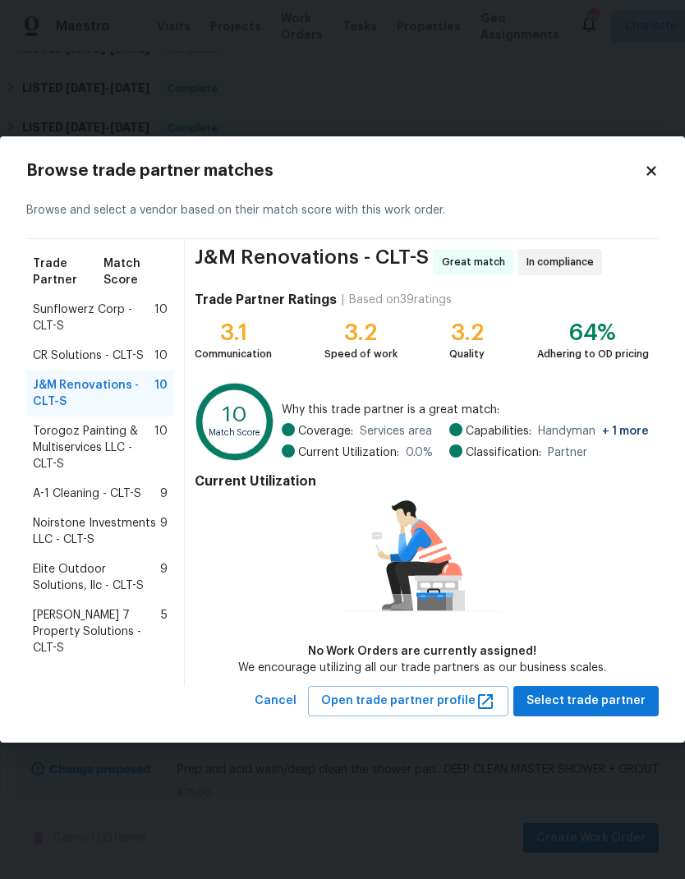
click at [49, 314] on span "Sunflowerz Corp - CLT-S" at bounding box center [94, 317] width 122 height 33
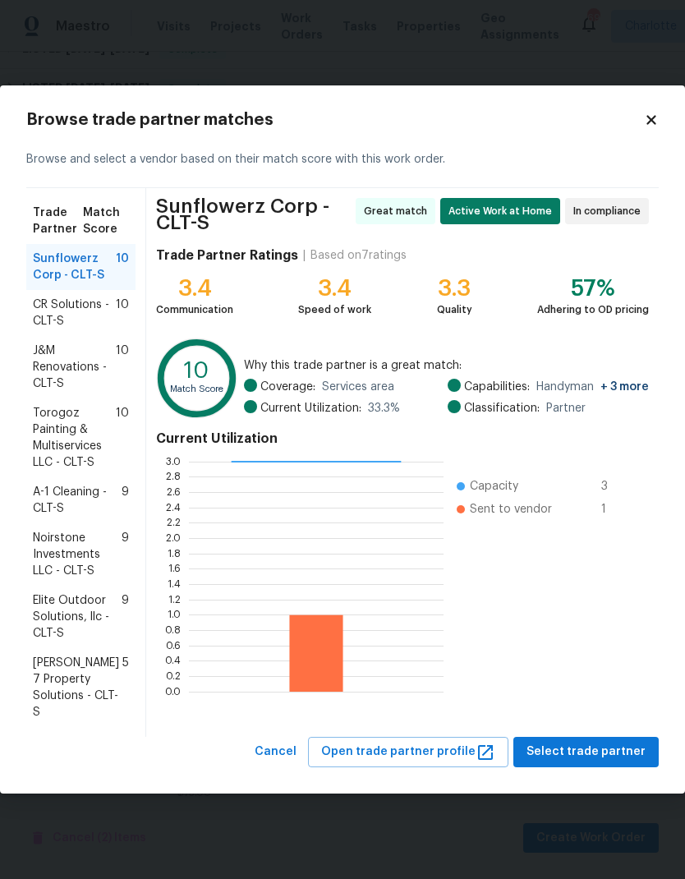
click at [43, 442] on span "Torogoz Painting & Multiservices LLC - CLT-S" at bounding box center [74, 438] width 83 height 66
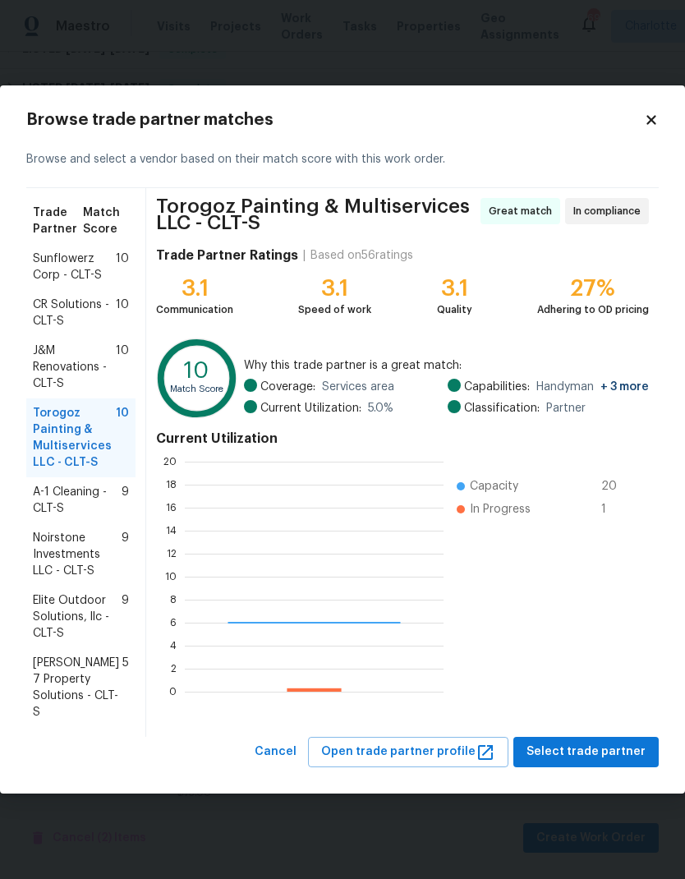
scroll to position [230, 259]
click at [52, 395] on div "J&M Renovations - CLT-S 10" at bounding box center [80, 367] width 109 height 62
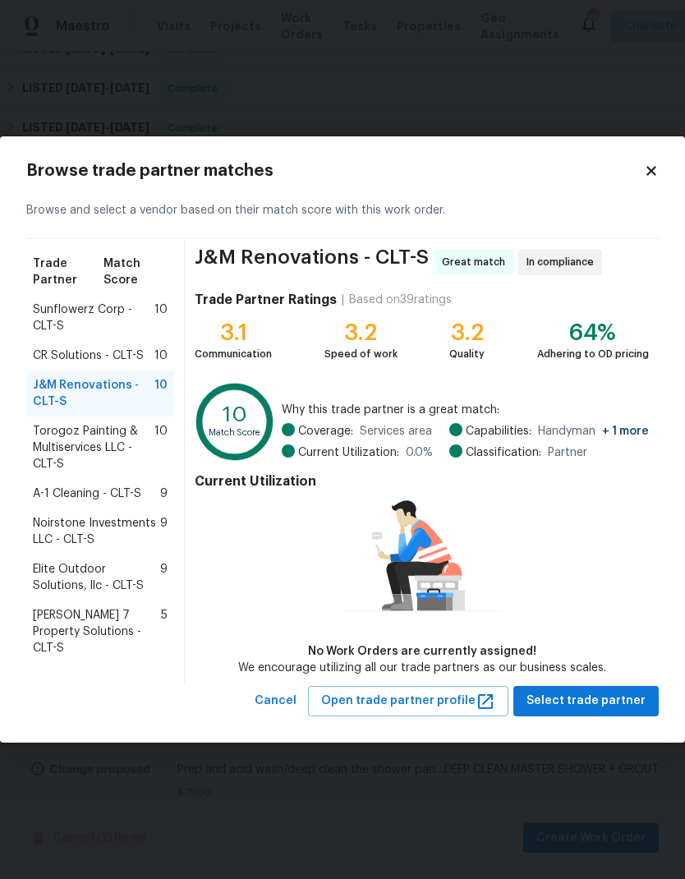
click at [51, 500] on span "A-1 Cleaning - CLT-S" at bounding box center [87, 493] width 108 height 16
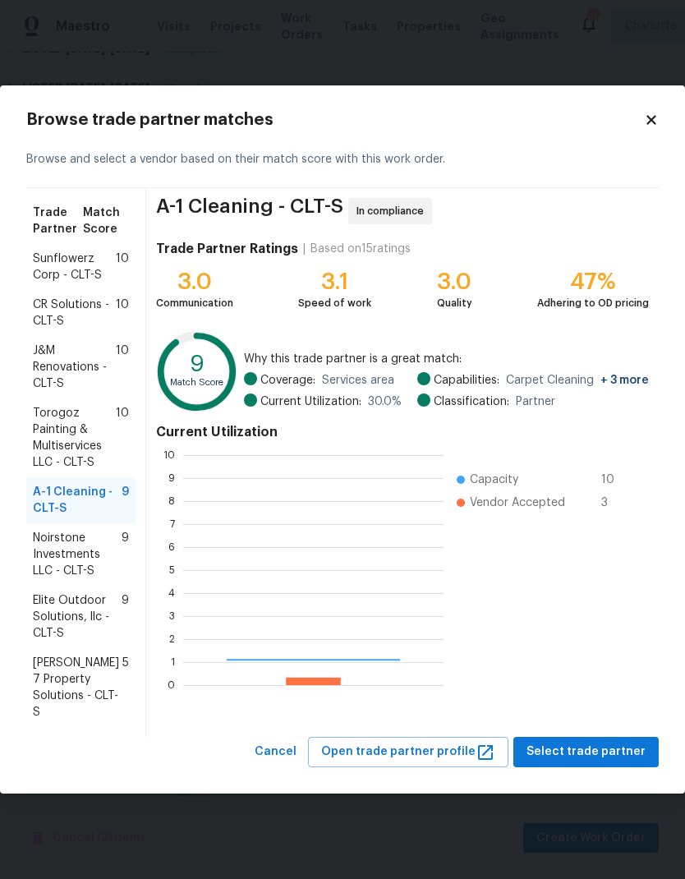
scroll to position [230, 260]
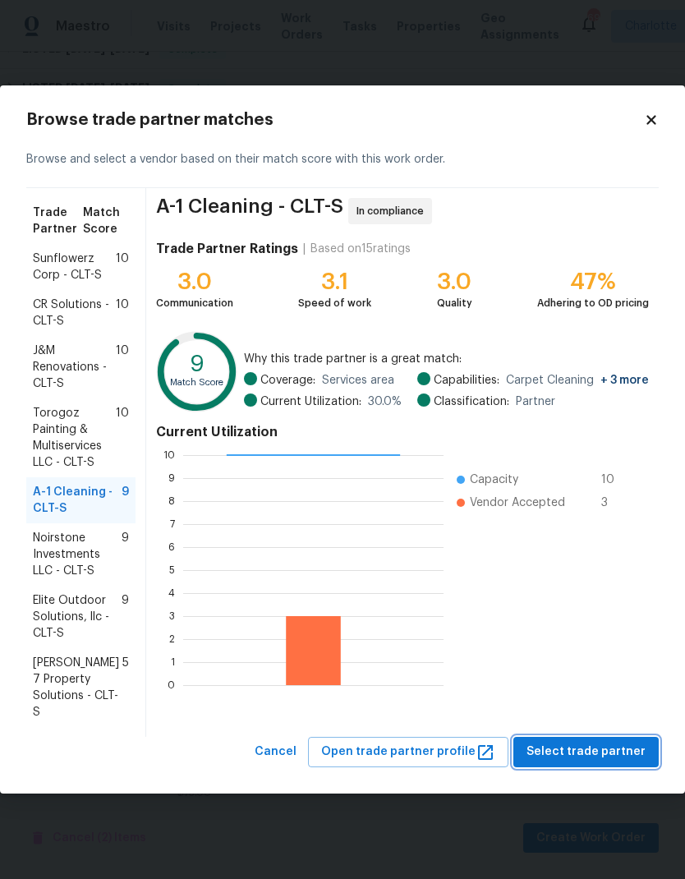
click at [617, 756] on span "Select trade partner" at bounding box center [585, 752] width 119 height 21
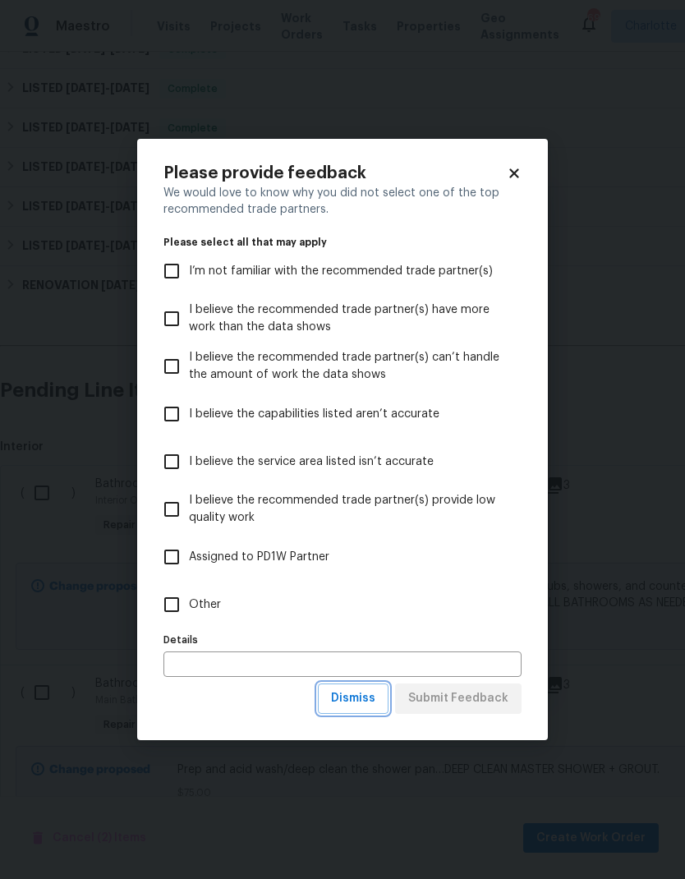
click at [361, 695] on span "Dismiss" at bounding box center [353, 698] width 44 height 21
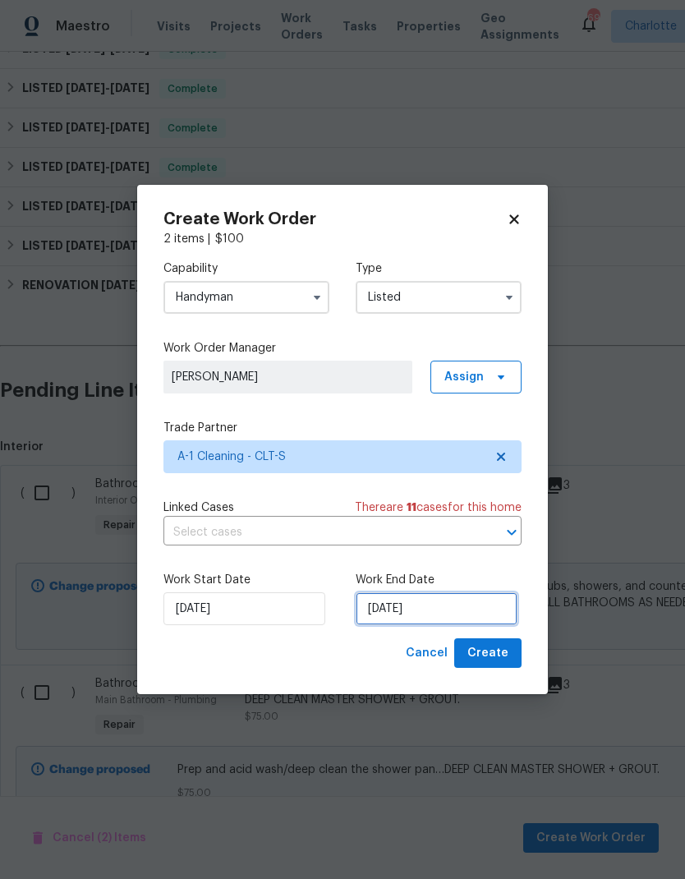
click at [416, 606] on input "[DATE]" at bounding box center [437, 608] width 162 height 33
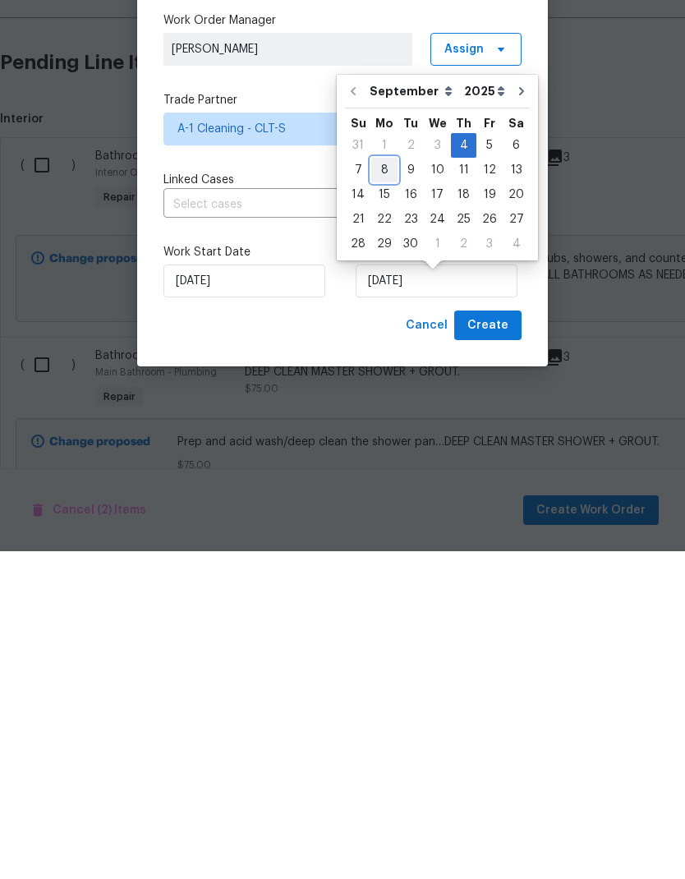
click at [388, 486] on div "8" at bounding box center [384, 497] width 26 height 23
type input "9/8/2025"
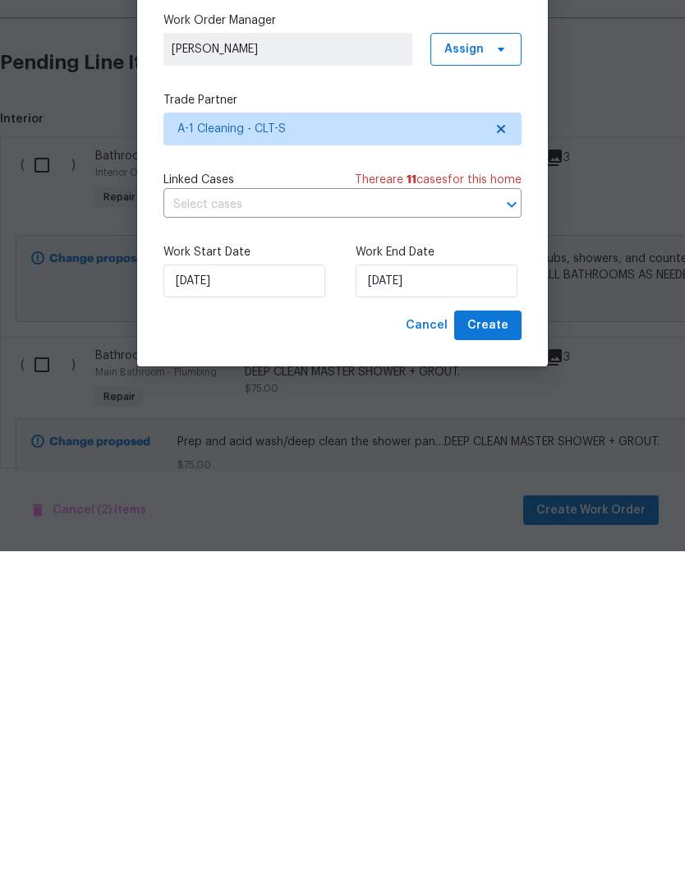
scroll to position [66, 0]
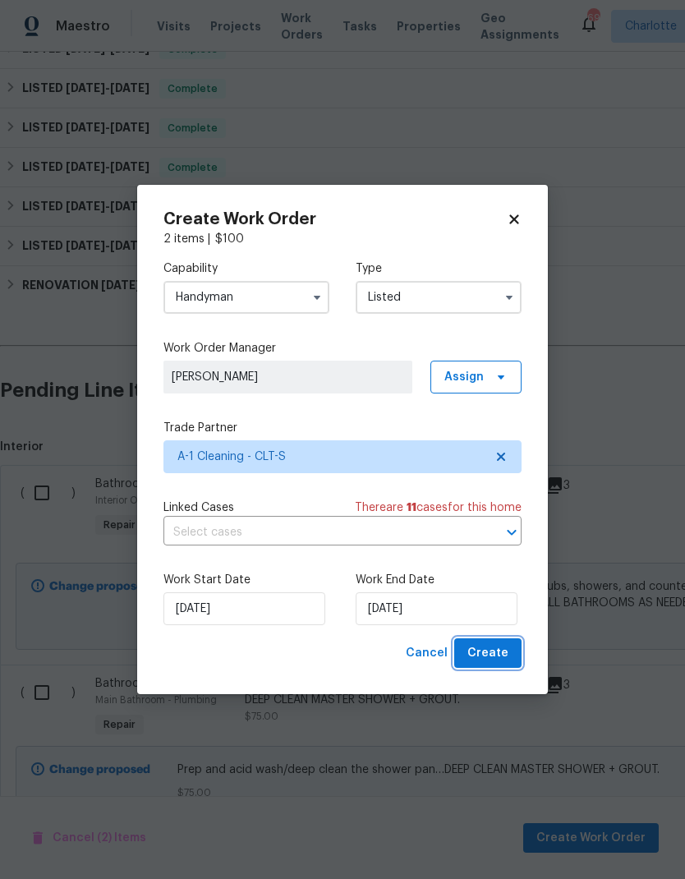
click at [503, 650] on span "Create" at bounding box center [487, 653] width 41 height 21
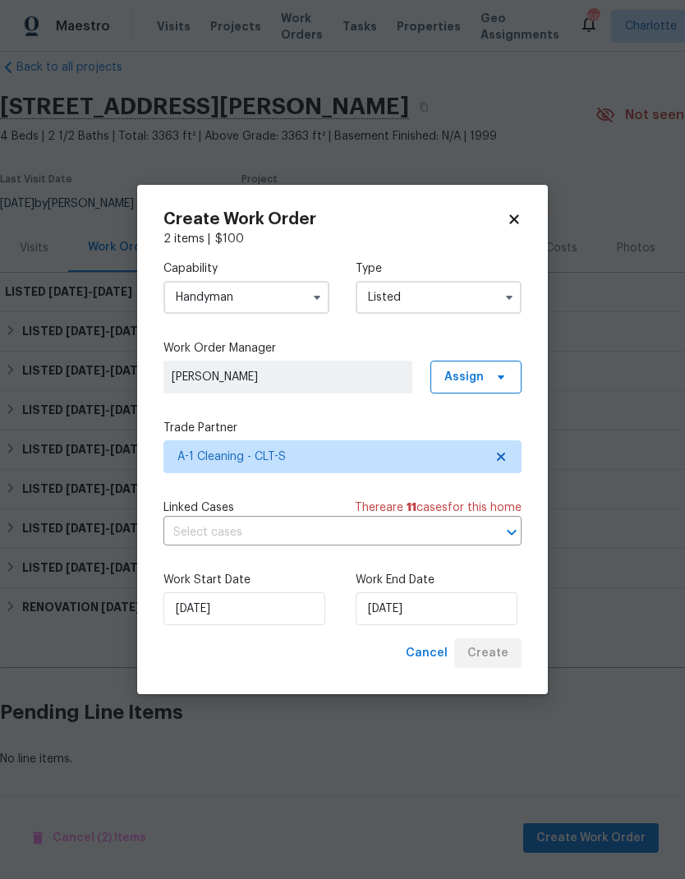
scroll to position [0, 0]
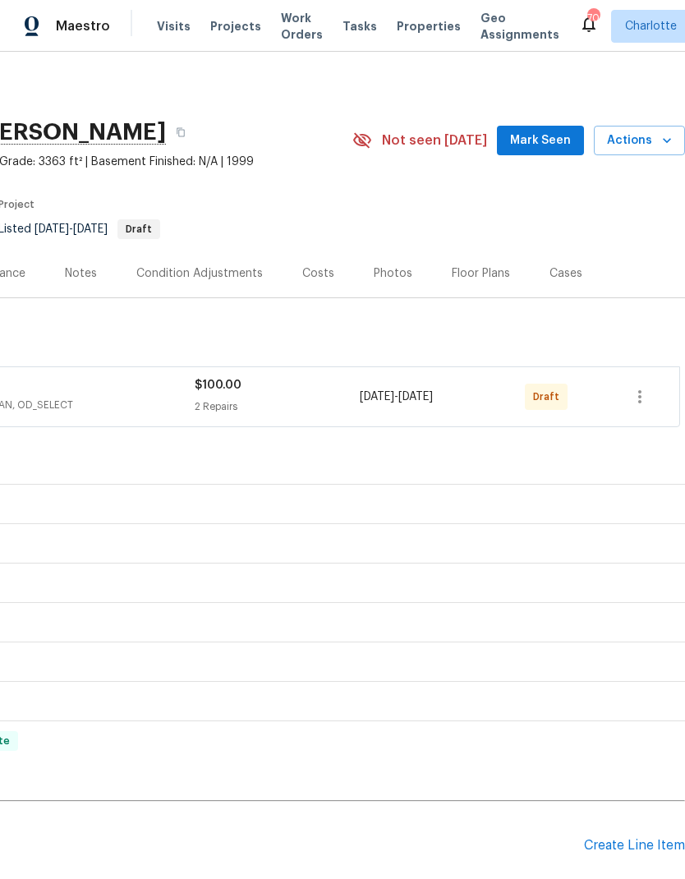
scroll to position [0, 243]
click at [631, 394] on icon "button" at bounding box center [640, 397] width 20 height 20
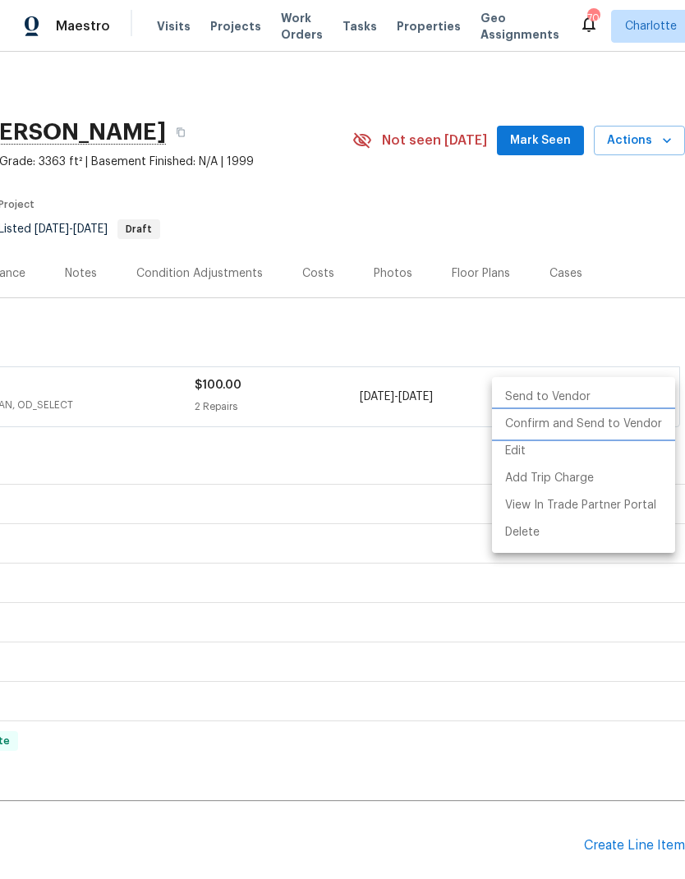
click at [618, 429] on li "Confirm and Send to Vendor" at bounding box center [583, 424] width 183 height 27
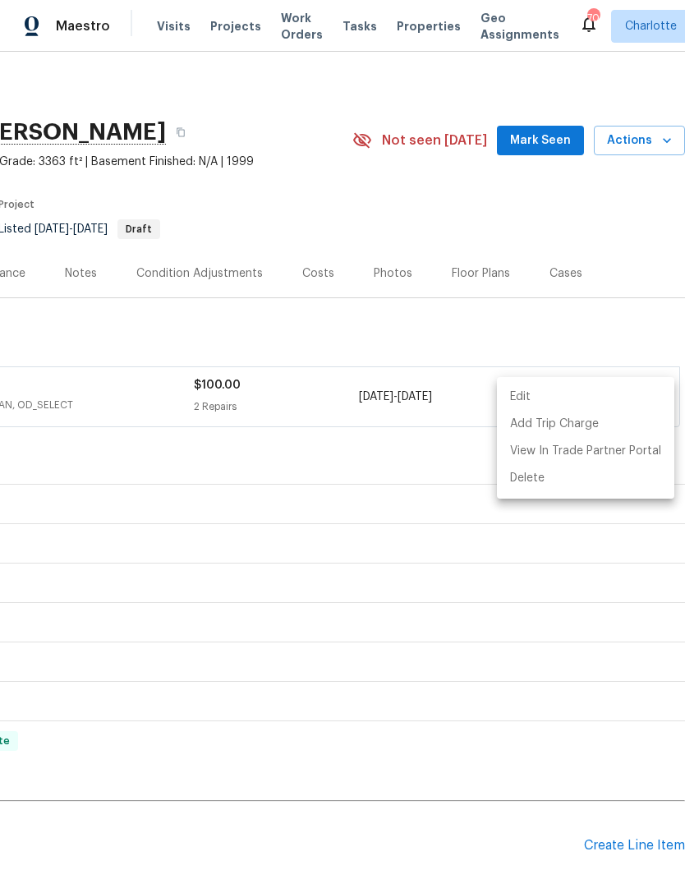
click at [596, 326] on div at bounding box center [342, 439] width 685 height 879
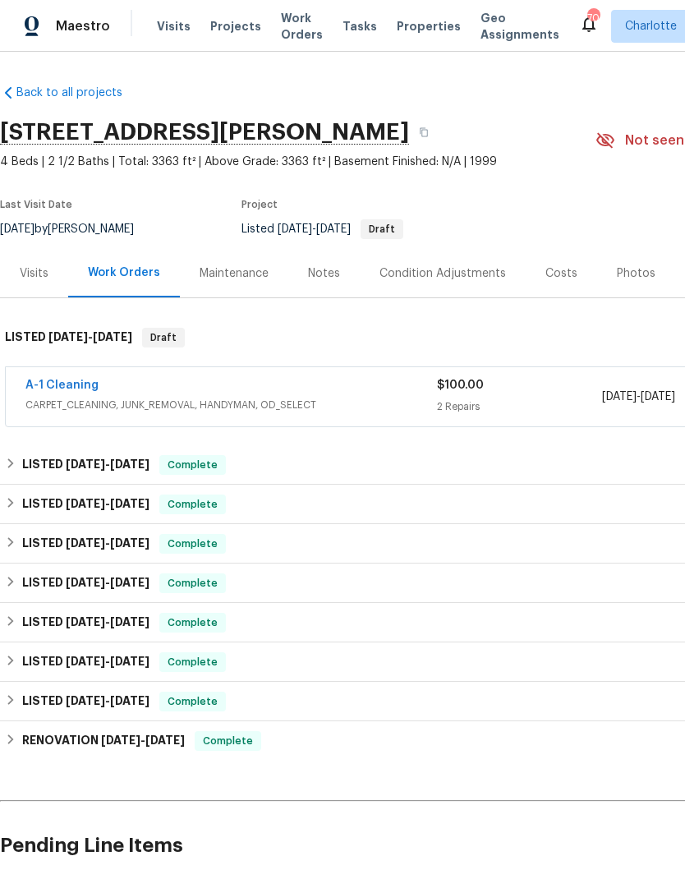
scroll to position [0, 0]
click at [79, 387] on link "A-1 Cleaning" at bounding box center [61, 384] width 73 height 11
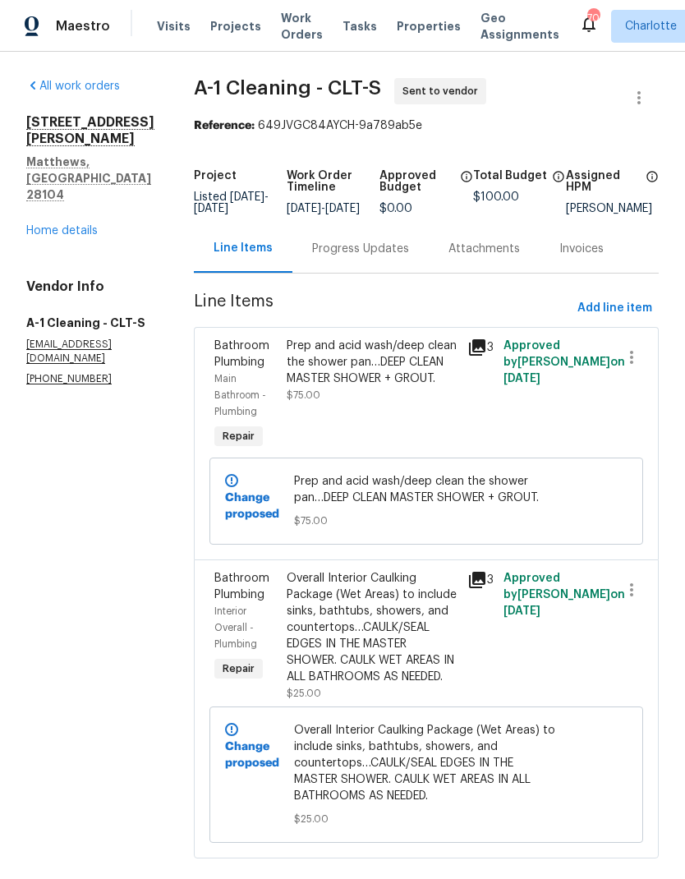
click at [365, 257] on div "Progress Updates" at bounding box center [360, 249] width 97 height 16
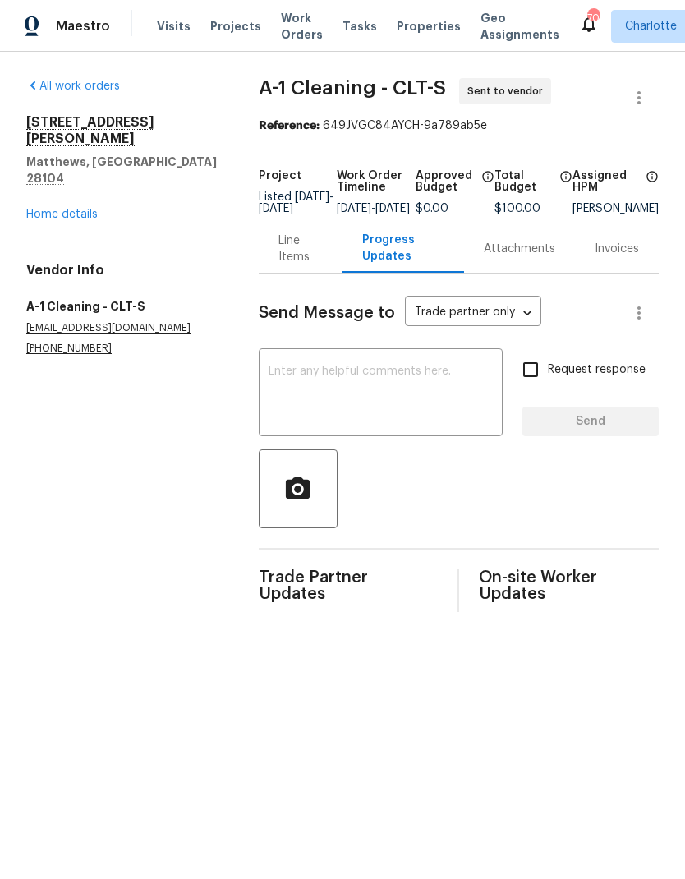
click at [374, 393] on textarea at bounding box center [381, 393] width 224 height 57
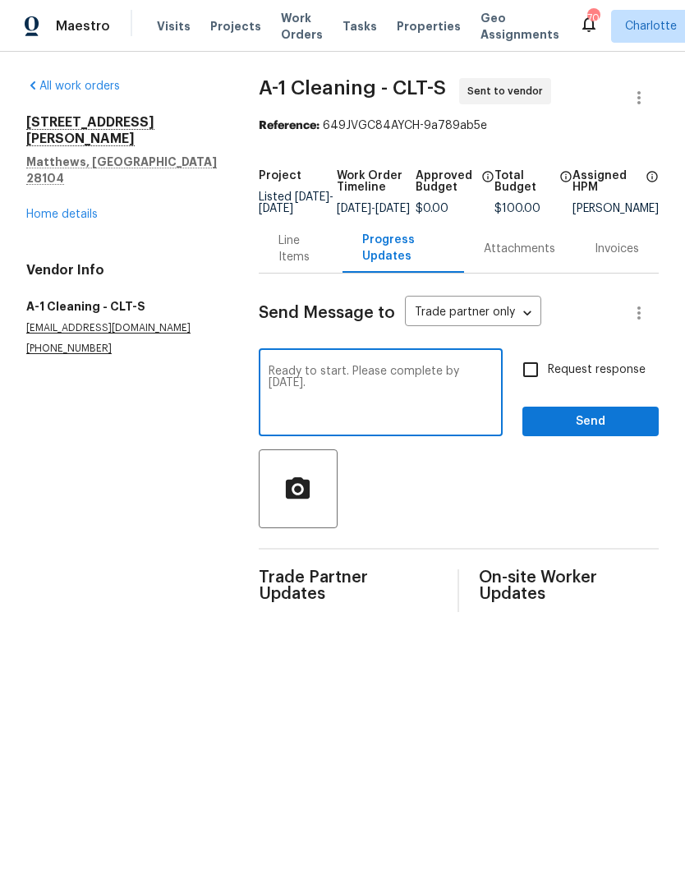
click at [427, 393] on textarea "Ready to start. Please complete by Monday." at bounding box center [381, 393] width 224 height 57
click at [372, 392] on textarea "Ready to start. Please complete by Monday." at bounding box center [381, 393] width 224 height 57
type textarea "Ready to start. Please complete by Monday. Thank you"
click at [547, 387] on input "Request response" at bounding box center [530, 369] width 34 height 34
checkbox input "true"
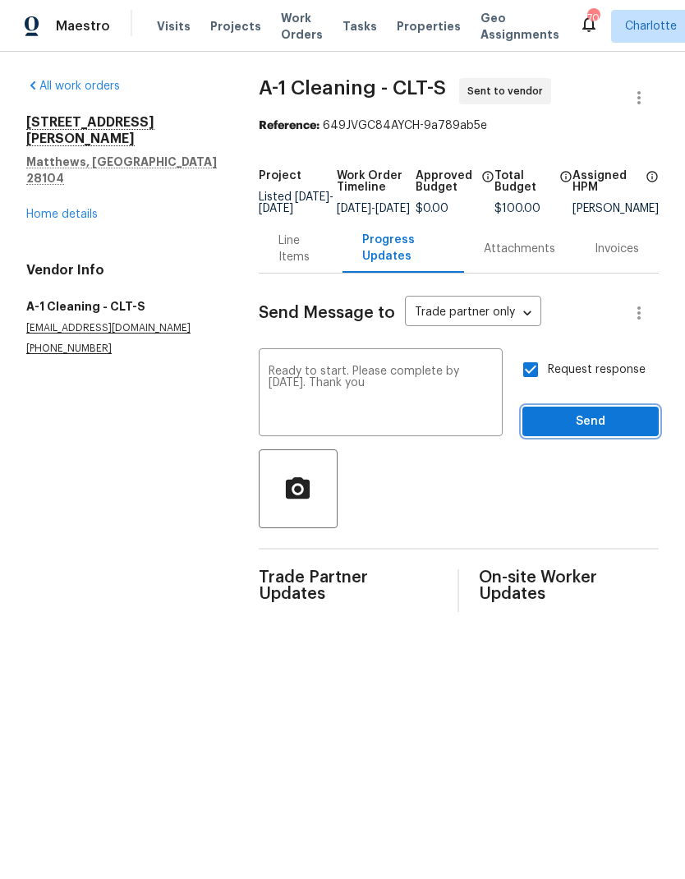
click at [607, 432] on span "Send" at bounding box center [591, 421] width 110 height 21
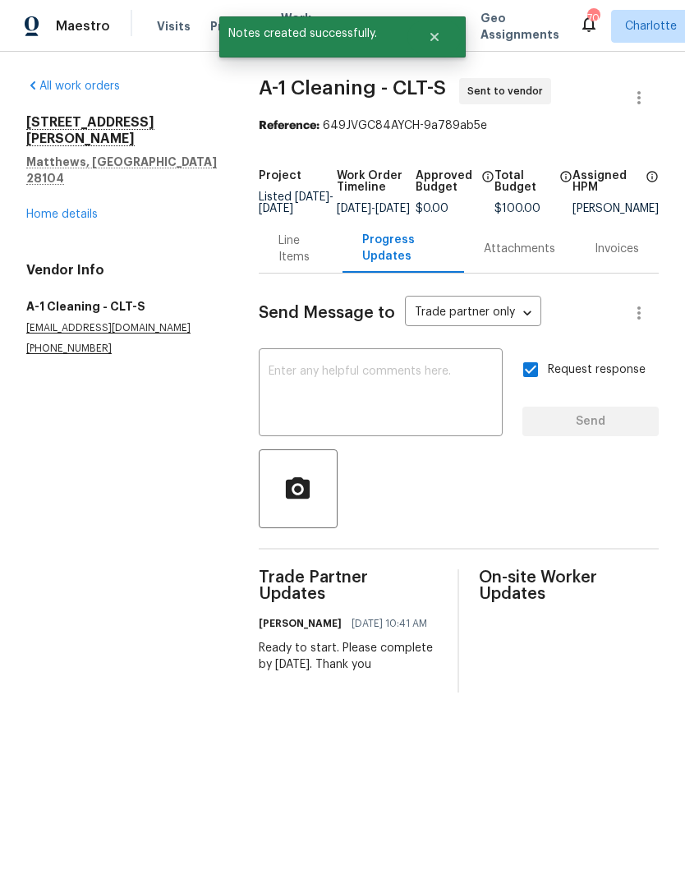
click at [88, 41] on div "Maestro" at bounding box center [55, 26] width 110 height 33
